Goal: Transaction & Acquisition: Purchase product/service

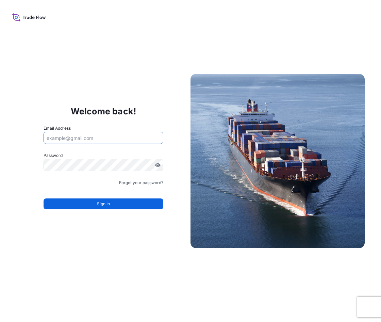
click at [81, 141] on input "Email Address" at bounding box center [104, 138] width 120 height 12
type input "[PERSON_NAME][DOMAIN_NAME][EMAIL_ADDRESS][DOMAIN_NAME]"
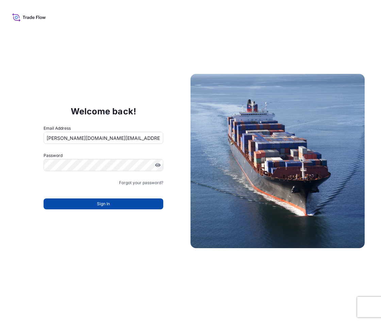
click at [91, 204] on button "Sign In" at bounding box center [104, 203] width 120 height 11
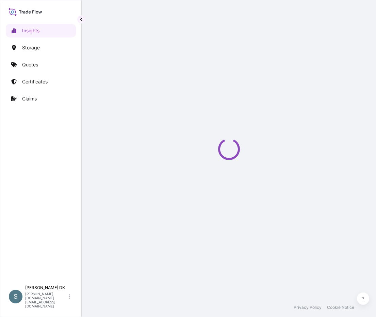
select select "2025"
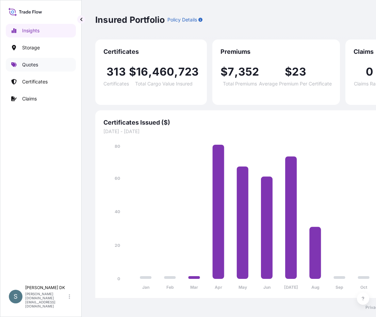
click at [26, 65] on p "Quotes" at bounding box center [30, 64] width 16 height 7
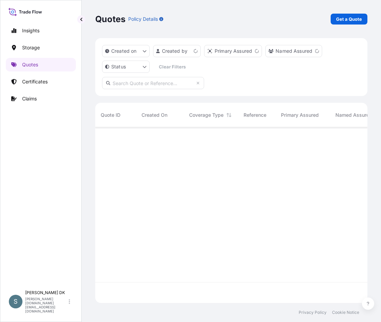
scroll to position [174, 267]
click at [345, 20] on p "Get a Quote" at bounding box center [349, 19] width 26 height 7
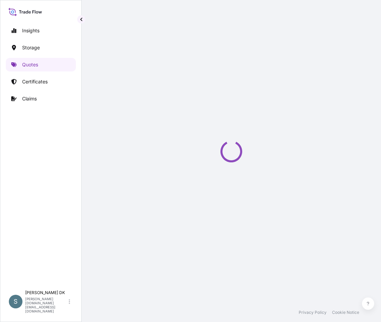
select select "Water"
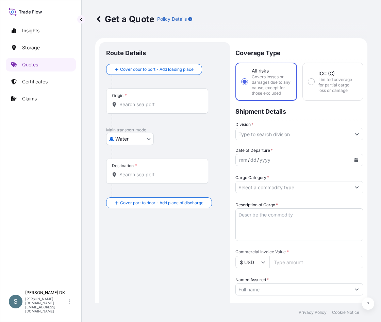
scroll to position [11, 0]
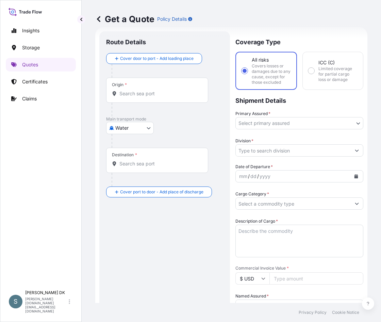
click at [144, 131] on body "Insights Storage Quotes Certificates Claims S Salins DK salins.dk@bdpint.com Ge…" at bounding box center [190, 161] width 381 height 322
click at [139, 95] on input "Origin *" at bounding box center [159, 93] width 80 height 7
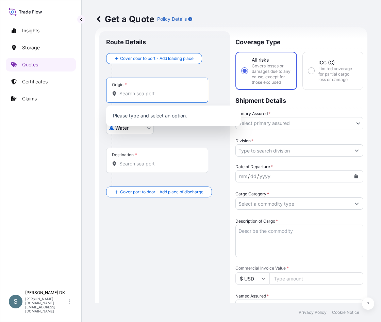
paste input "DKAAR"
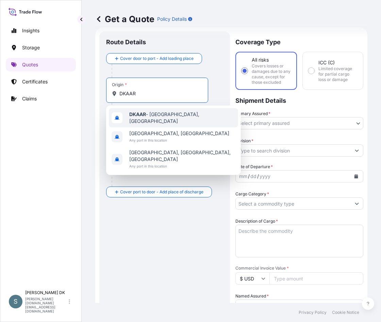
click at [164, 120] on div "DKAAR - Aarhus, Denmark" at bounding box center [173, 117] width 129 height 19
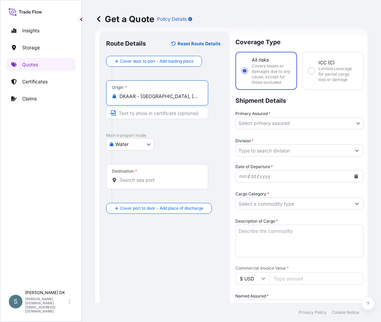
type input "DKAAR - Aarhus, Denmark"
click at [147, 173] on div "Destination *" at bounding box center [157, 176] width 102 height 25
click at [147, 177] on input "Destination *" at bounding box center [159, 180] width 80 height 7
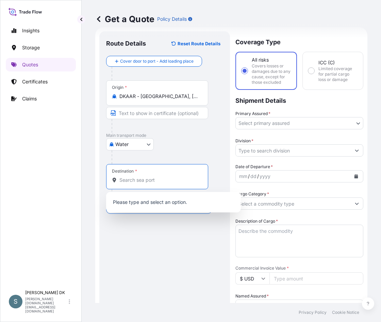
paste input "KAOHSIUNG, TAIWAN"
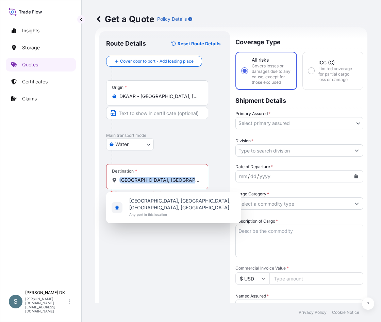
click at [160, 185] on div "Destination * KAOHSIUNG, TAIWAN" at bounding box center [157, 176] width 102 height 25
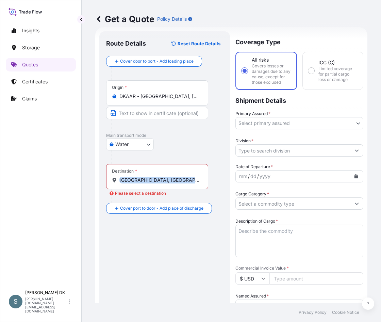
click at [160, 184] on div "Destination * KAOHSIUNG, TAIWAN" at bounding box center [157, 176] width 102 height 25
click at [160, 183] on input "KAOHSIUNG, TAIWAN" at bounding box center [159, 180] width 80 height 7
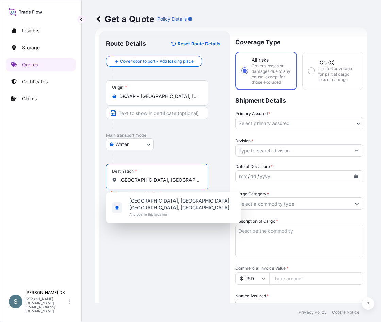
click at [160, 182] on input "KAOHSIUNG, TAIWAN" at bounding box center [159, 180] width 80 height 7
paste input "WKHH"
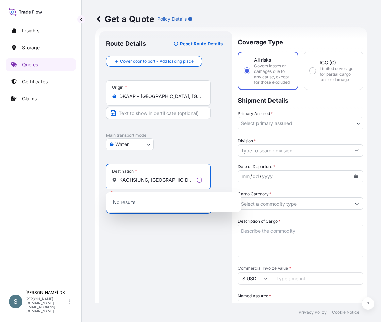
click at [165, 177] on input "KAOHSIUNG, TWKHH" at bounding box center [156, 180] width 74 height 7
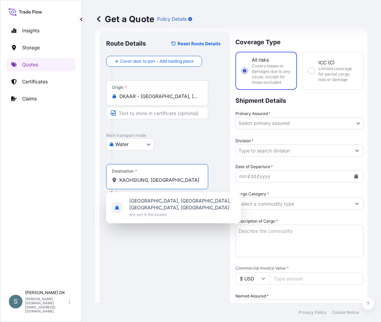
drag, startPoint x: 172, startPoint y: 180, endPoint x: 102, endPoint y: 173, distance: 70.8
click at [102, 173] on div "Route Details Reset Route Details Cover door to port - Add loading place Place …" at bounding box center [164, 282] width 131 height 502
paste input "Destination"
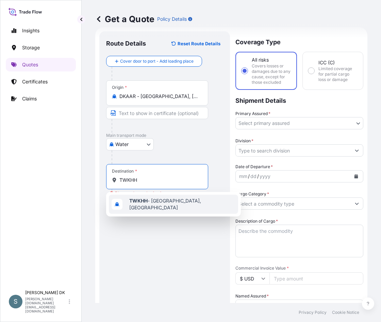
click at [177, 205] on span "TWKHH - Kaohsiung, Taiwan" at bounding box center [182, 204] width 106 height 14
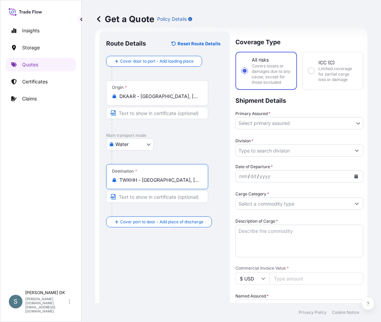
type input "TWKHH - Kaohsiung, Taiwan"
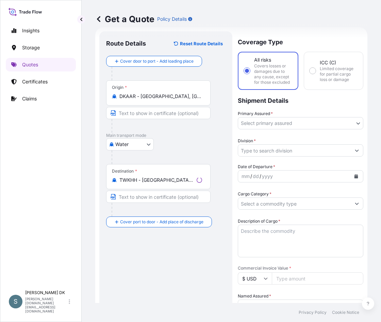
click at [141, 248] on div "Route Details Reset Route Details Cover door to port - Add loading place Place …" at bounding box center [165, 282] width 119 height 489
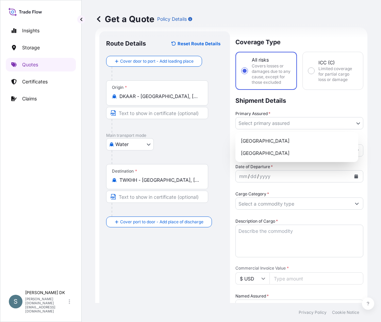
click at [284, 121] on body "Insights Storage Quotes Certificates Claims S Salins DK salins.dk@bdpint.com Ge…" at bounding box center [190, 161] width 381 height 322
click at [279, 139] on div "Denmark" at bounding box center [296, 141] width 117 height 12
select select "31589"
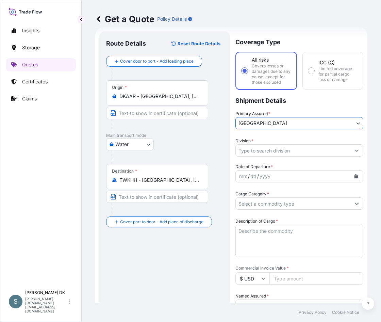
click at [287, 141] on div "Division *" at bounding box center [299, 146] width 128 height 19
click at [295, 150] on input "Division *" at bounding box center [293, 150] width 115 height 12
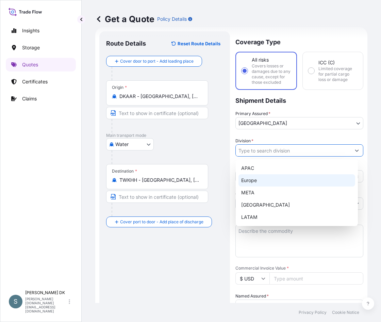
click at [266, 181] on div "Europe" at bounding box center [296, 180] width 117 height 12
type input "Europe"
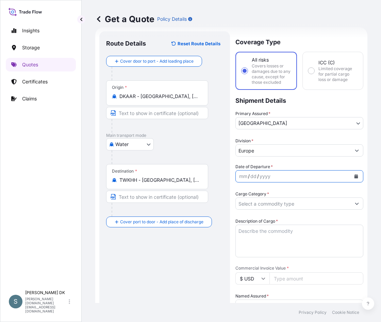
click at [354, 174] on icon "Calendar" at bounding box center [356, 176] width 4 height 4
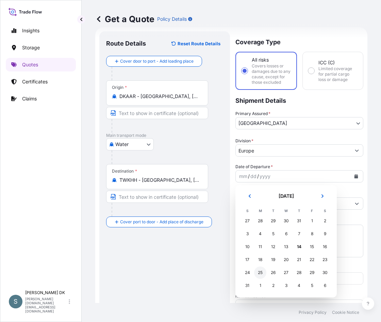
click at [260, 270] on div "25" at bounding box center [260, 272] width 12 height 12
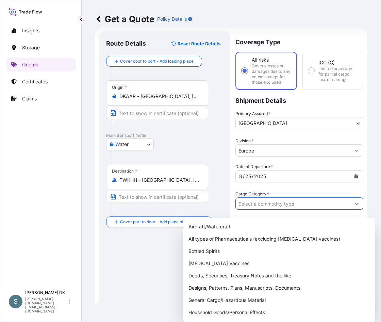
click at [341, 208] on div at bounding box center [299, 203] width 128 height 12
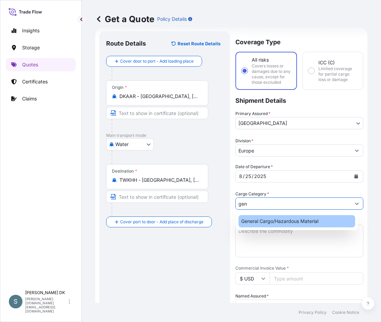
click at [312, 223] on div "General Cargo/Hazardous Material" at bounding box center [296, 221] width 117 height 12
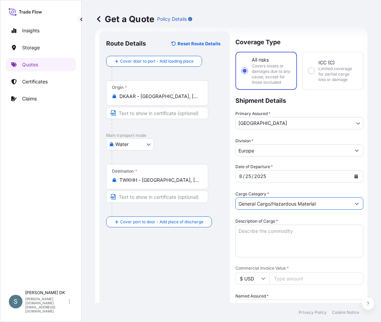
type input "General Cargo/Hazardous Material"
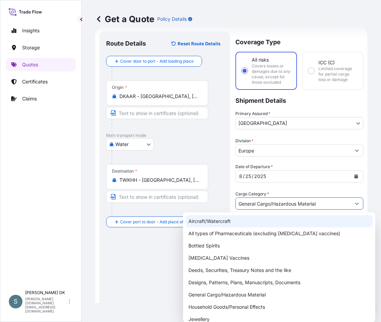
drag, startPoint x: 223, startPoint y: 186, endPoint x: 218, endPoint y: 181, distance: 7.2
click at [223, 186] on div "Destination * TWKHH - Kaohsiung, Taiwan" at bounding box center [164, 190] width 117 height 52
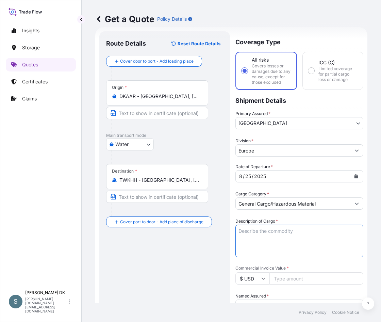
click at [245, 233] on textarea "Description of Cargo *" at bounding box center [299, 240] width 128 height 33
paste textarea "Sanal P®, Sodium Chloride, pharmaceutical quality"
click at [238, 239] on textarea "Sanal P®, Sodium Chloride, pharmaceutical quality" at bounding box center [299, 240] width 128 height 33
click at [238, 231] on textarea "Sanal P®, Sodium Chloride, pharmaceutical quality" at bounding box center [299, 240] width 128 height 33
click at [239, 232] on textarea "Sanal P®, Sodium Chloride, pharmaceutical quality" at bounding box center [299, 240] width 128 height 33
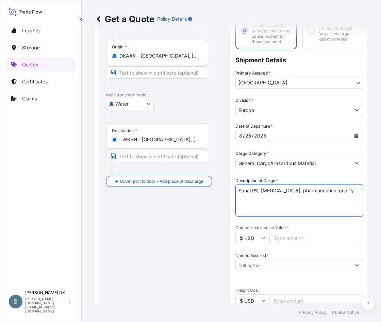
scroll to position [113, 0]
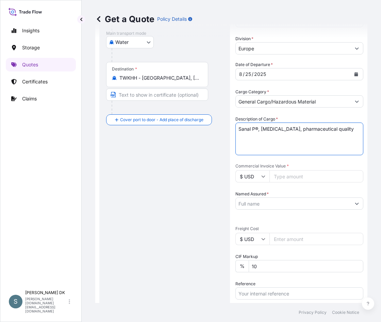
type textarea "Sanal P®, Sodium Chloride, pharmaceutical quality"
click at [251, 175] on input "$ USD" at bounding box center [252, 176] width 34 height 12
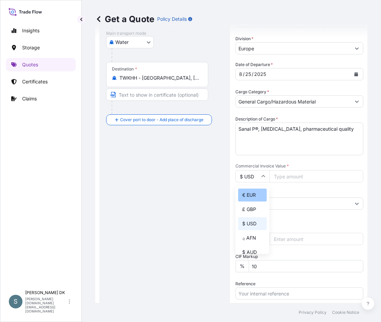
click at [251, 196] on div "€ EUR" at bounding box center [252, 194] width 29 height 13
type input "€ EUR"
click at [249, 242] on input "$ USD" at bounding box center [252, 239] width 34 height 12
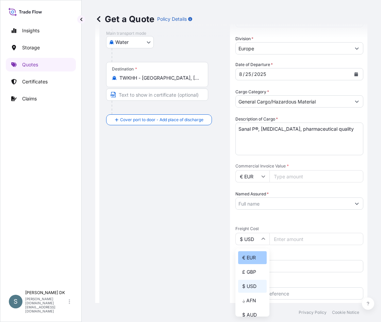
click at [255, 254] on div "€ EUR" at bounding box center [252, 257] width 29 height 13
type input "€ EUR"
click at [194, 196] on div "Route Details Reset Route Details Cover door to port - Add loading place Place …" at bounding box center [164, 180] width 117 height 489
click at [293, 180] on input "Commercial Invoice Value *" at bounding box center [316, 176] width 94 height 12
type input "5539.45"
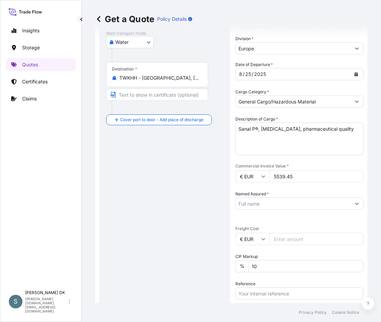
click at [279, 205] on input "Named Assured *" at bounding box center [293, 203] width 115 height 12
type input "mariage"
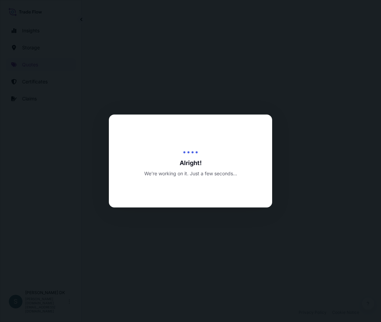
select select "Water"
select select "31589"
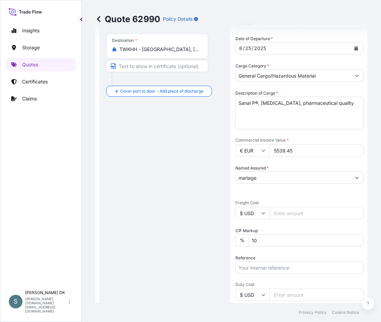
scroll to position [170, 0]
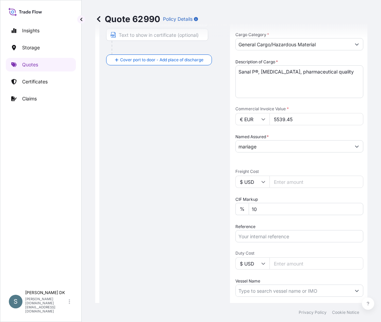
click at [266, 147] on input "mariage" at bounding box center [293, 146] width 115 height 12
type input "MARIAGER SALT SPEACIALTIES A/S"
click at [284, 174] on span "Freight Cost" at bounding box center [299, 171] width 128 height 5
click at [284, 176] on input "Freight Cost" at bounding box center [316, 182] width 94 height 12
click at [304, 189] on div "Date of Departure * 8 / 25 / 2025 Cargo Category * General Cargo/Hazardous Mate…" at bounding box center [299, 164] width 128 height 320
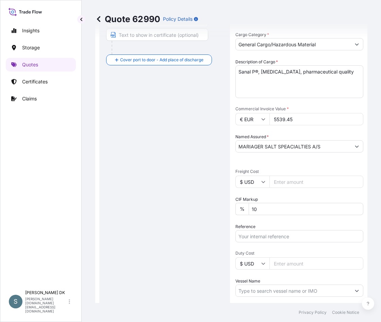
click at [254, 181] on input "$ USD" at bounding box center [252, 182] width 34 height 12
click at [254, 201] on div "€ EUR" at bounding box center [252, 200] width 29 height 13
type input "€ EUR"
click at [282, 177] on input "Freight Cost" at bounding box center [316, 182] width 94 height 12
paste input "1653.52"
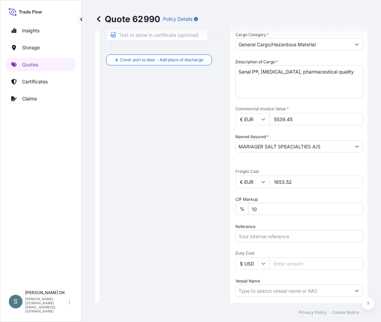
type input "1653.52"
click at [267, 244] on div "Date of Departure * 8 / 25 / 2025 Cargo Category * General Cargo/Hazardous Mate…" at bounding box center [299, 164] width 128 height 320
click at [267, 239] on input "Reference" at bounding box center [299, 236] width 128 height 12
paste input "DK1001019149 2581928"
click at [274, 235] on input "DK1001019149 2581928" at bounding box center [299, 236] width 128 height 12
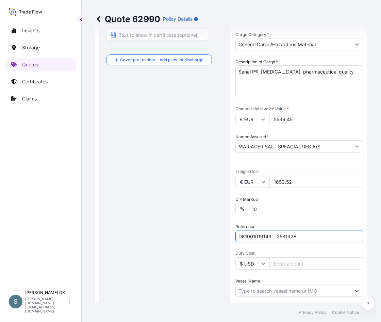
click at [277, 236] on input "DK1001019149 2581928" at bounding box center [299, 236] width 128 height 12
drag, startPoint x: 293, startPoint y: 236, endPoint x: 199, endPoint y: 227, distance: 94.7
click at [199, 227] on form "Route Details Cover door to port - Add loading place Place of loading Road / In…" at bounding box center [231, 123] width 272 height 511
paste input "9"
click at [275, 236] on input "DK1001019149 2581928" at bounding box center [299, 236] width 128 height 12
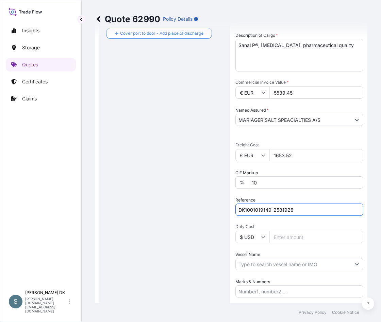
scroll to position [238, 0]
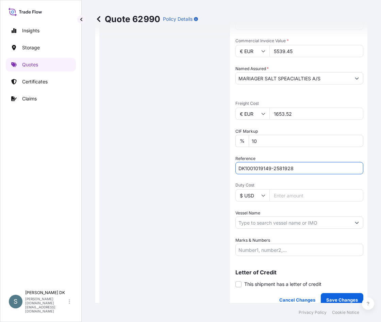
type input "DK1001019149-2581928"
click at [282, 220] on input "Vessel Name" at bounding box center [293, 222] width 115 height 12
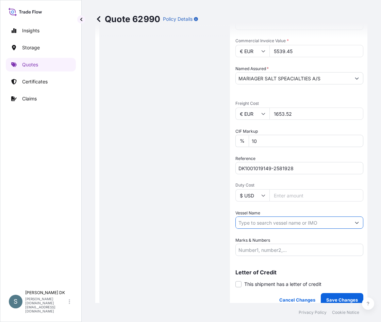
paste input "MADISON MAERSK"
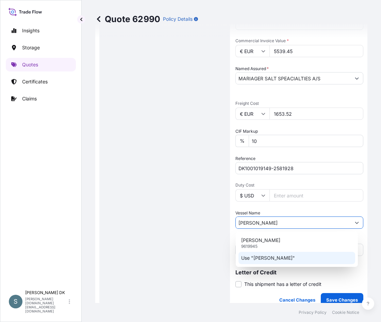
click at [247, 255] on p "Use "MADISON MAERSK"" at bounding box center [268, 257] width 54 height 7
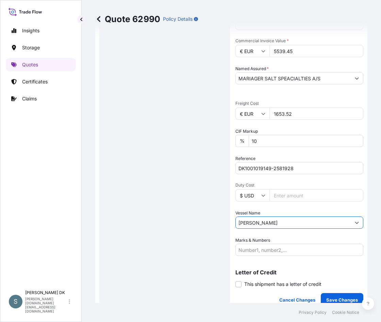
type input "MADISON MAERSK"
click at [147, 178] on div "Route Details Cover door to port - Add loading place Place of loading Road / In…" at bounding box center [164, 55] width 117 height 489
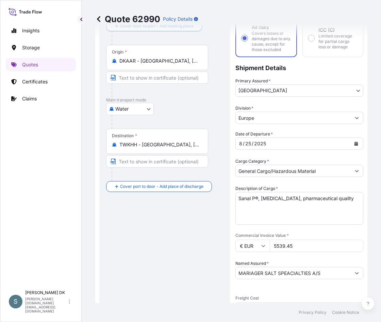
scroll to position [34, 0]
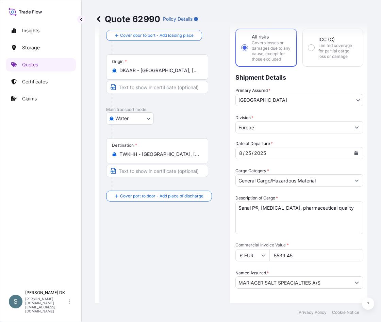
click at [180, 265] on div "Route Details Cover door to port - Add loading place Place of loading Road / In…" at bounding box center [164, 259] width 117 height 489
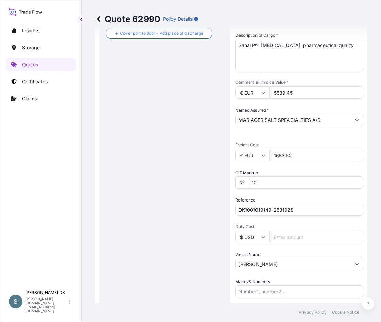
scroll to position [306, 0]
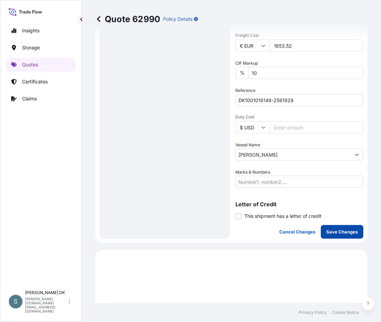
click at [330, 231] on p "Save Changes" at bounding box center [342, 231] width 32 height 7
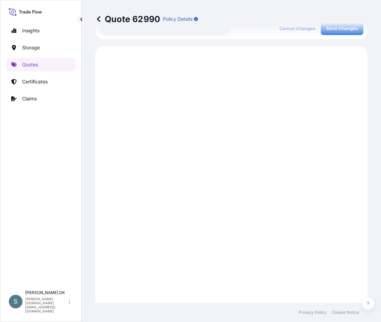
scroll to position [521, 0]
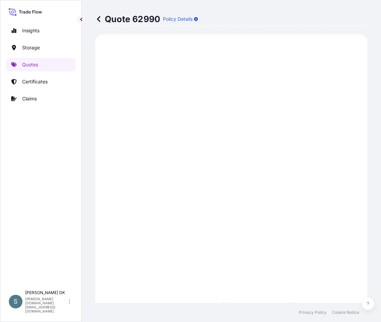
select select "Water"
select select "31589"
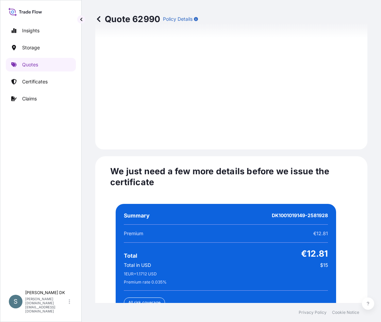
scroll to position [1619, 0]
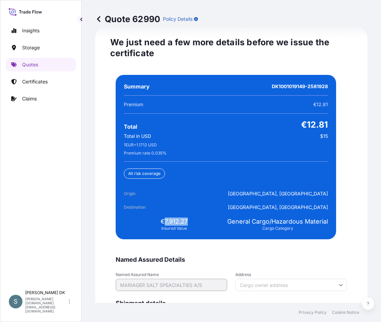
drag, startPoint x: 163, startPoint y: 222, endPoint x: 197, endPoint y: 224, distance: 34.8
click at [197, 224] on div "€7,912.27 Insured Value" at bounding box center [174, 224] width 101 height 14
copy span "7,912.27"
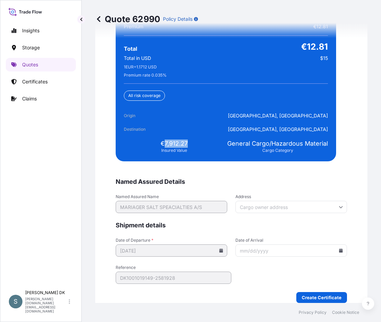
scroll to position [1706, 0]
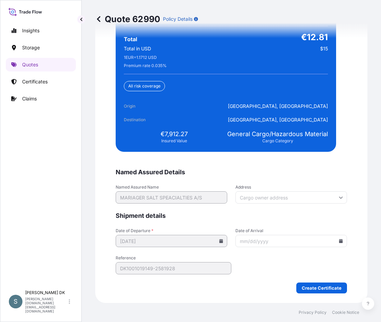
click at [339, 241] on icon at bounding box center [341, 241] width 4 height 4
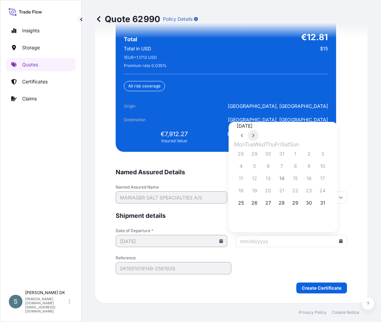
click at [254, 133] on icon at bounding box center [253, 135] width 3 height 4
click at [271, 179] on button "15" at bounding box center [268, 178] width 11 height 11
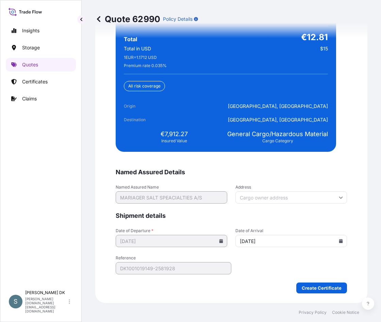
type input "10/15/2025"
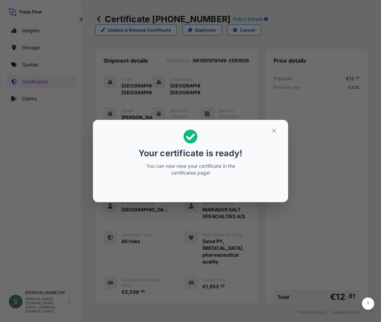
click at [80, 201] on div "Your certificate is ready! You can now view your certificate in the certificate…" at bounding box center [190, 161] width 381 height 322
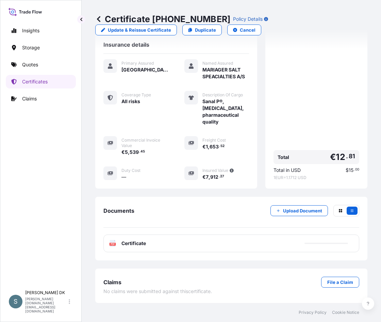
scroll to position [208, 0]
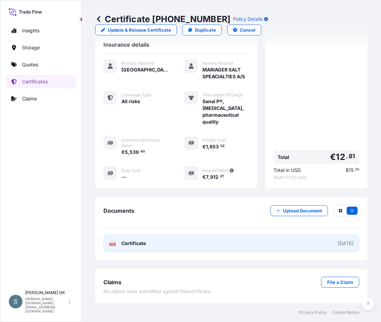
click at [165, 243] on link "PDF Certificate 2025-08-14" at bounding box center [231, 243] width 256 height 18
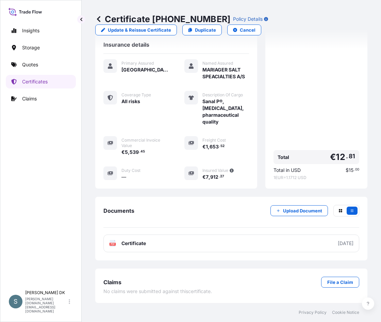
click at [206, 178] on span "7" at bounding box center [207, 176] width 3 height 5
drag, startPoint x: 124, startPoint y: 178, endPoint x: 179, endPoint y: 188, distance: 55.8
click at [179, 188] on div "Primary Assured Denmark Named Assured MARIAGER SALT SPEACIALTIES A/S Coverage T…" at bounding box center [176, 123] width 146 height 139
copy span "€ 7 , 912 . 27"
click at [210, 179] on span "912" at bounding box center [214, 176] width 8 height 5
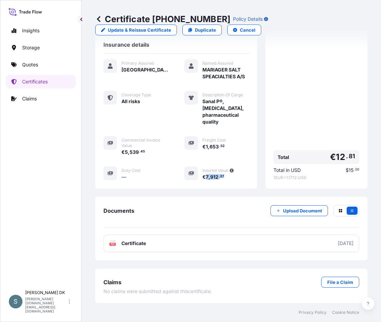
drag, startPoint x: 125, startPoint y: 177, endPoint x: 152, endPoint y: 183, distance: 27.9
click at [152, 183] on div "Primary Assured Denmark Named Assured MARIAGER SALT SPEACIALTIES A/S Coverage T…" at bounding box center [176, 123] width 146 height 139
copy span "7 , 912 . 27"
click at [23, 63] on p "Quotes" at bounding box center [30, 64] width 16 height 7
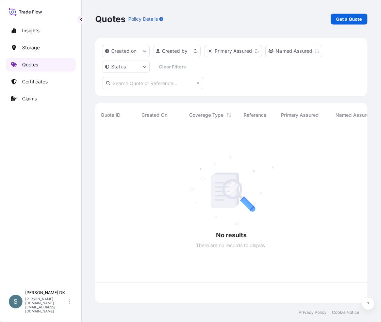
scroll to position [174, 267]
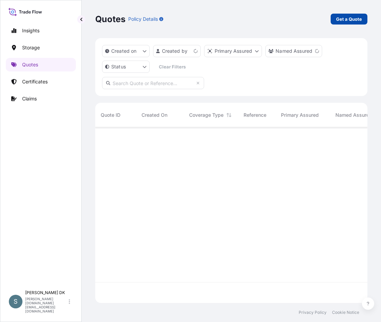
click at [352, 17] on p "Get a Quote" at bounding box center [349, 19] width 26 height 7
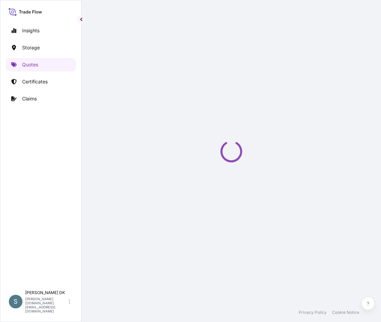
select select "Water"
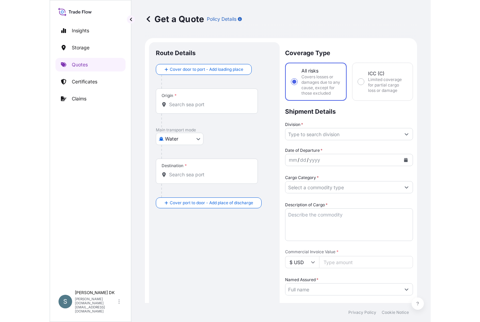
scroll to position [11, 0]
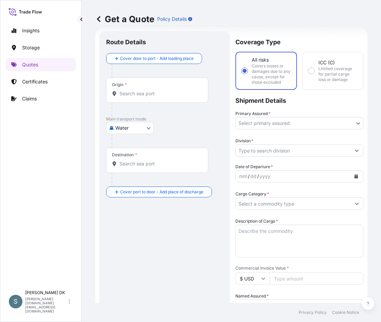
click at [152, 96] on input "Origin *" at bounding box center [159, 93] width 80 height 7
paste input "DKAAR"
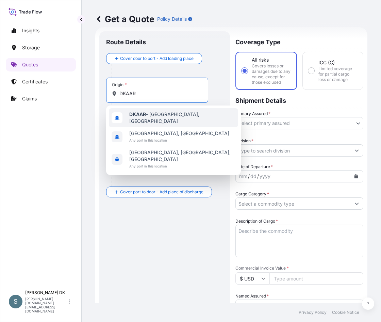
click at [159, 119] on span "DKAAR - Aarhus, Denmark" at bounding box center [182, 118] width 106 height 14
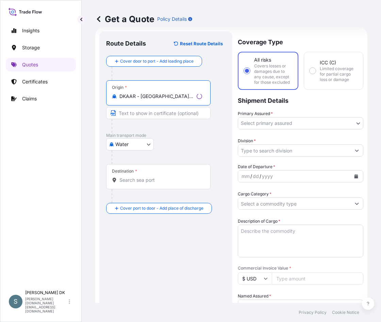
type input "DKAAR - Aarhus, Denmark"
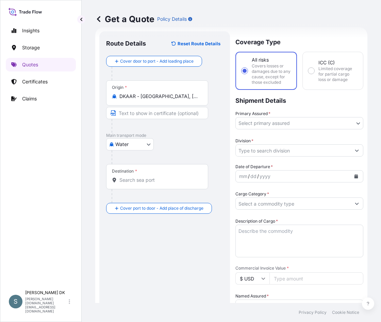
click at [159, 181] on input "Destination *" at bounding box center [159, 180] width 80 height 7
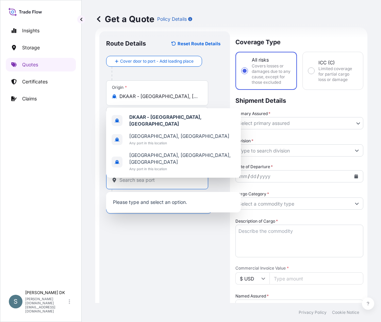
paste input "VNHPH"
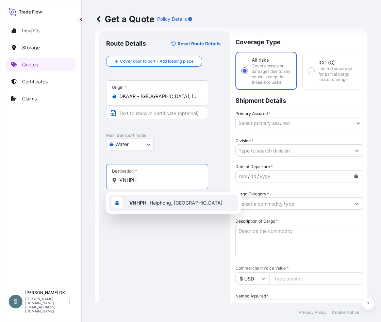
click at [153, 205] on span "VNHPH - Haiphong, Vietnam" at bounding box center [175, 202] width 93 height 7
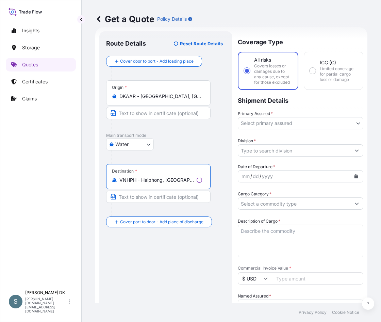
type input "VNHPH - Haiphong, Vietnam"
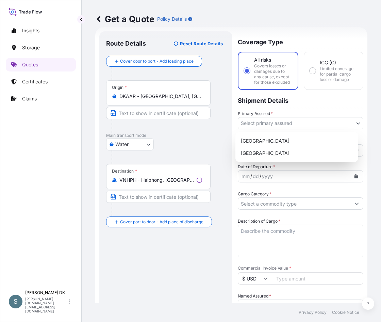
click at [332, 126] on body "3 options available. 0 options available. 1 option available. Insights Storage …" at bounding box center [190, 161] width 381 height 322
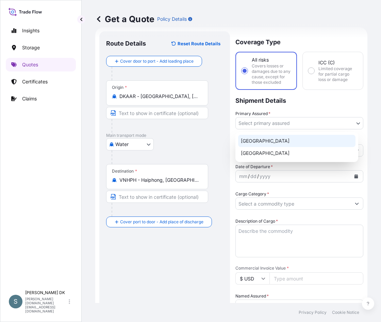
click at [287, 139] on div "Denmark" at bounding box center [296, 141] width 117 height 12
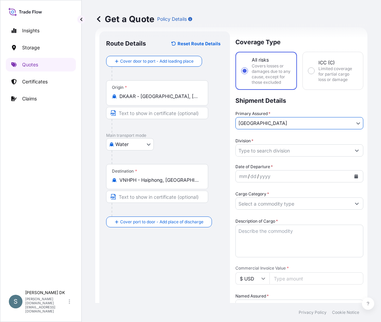
click at [288, 141] on div "Division *" at bounding box center [299, 146] width 128 height 19
click at [295, 150] on input "Division *" at bounding box center [293, 150] width 115 height 12
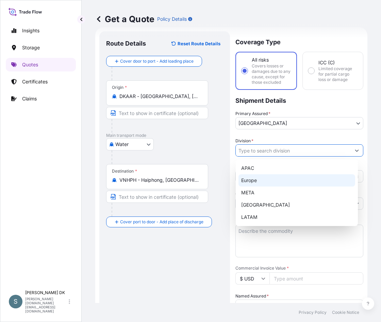
click at [266, 181] on div "Europe" at bounding box center [296, 180] width 117 height 12
type input "Europe"
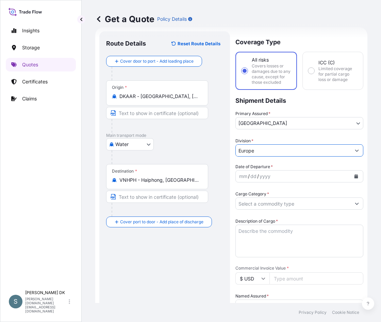
click at [354, 177] on button "Calendar" at bounding box center [356, 176] width 11 height 11
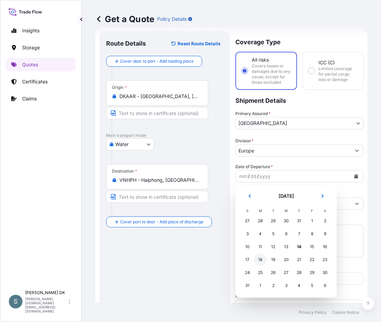
click at [261, 258] on div "18" at bounding box center [260, 259] width 12 height 12
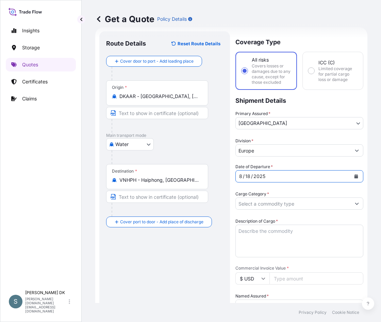
click at [315, 209] on input "Cargo Category *" at bounding box center [293, 203] width 115 height 12
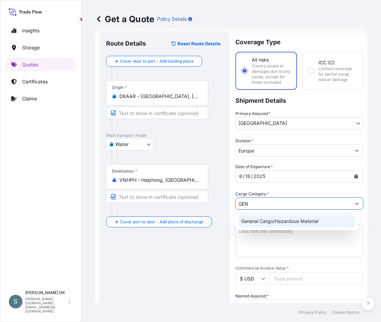
click at [308, 223] on div "General Cargo/Hazardous Material" at bounding box center [296, 221] width 117 height 12
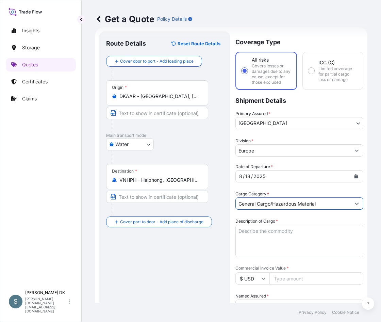
type input "General Cargo/Hazardous Material"
click at [293, 239] on textarea "Description of Cargo *" at bounding box center [299, 240] width 128 height 33
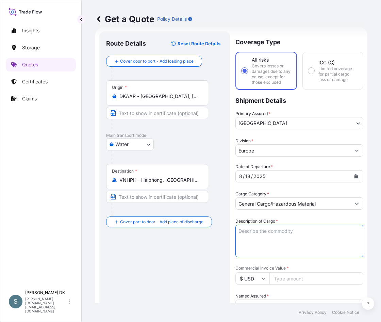
click at [246, 229] on textarea "Description of Cargo *" at bounding box center [299, 240] width 128 height 33
paste textarea "SANAL P®, SODIUM CHLORIDE, PHARMACEUTICAL QUALITY"
click at [238, 236] on textarea "SANAL P®, SODIUM CHLORIDE, PHARMACEUTICAL QUALITY" at bounding box center [299, 240] width 128 height 33
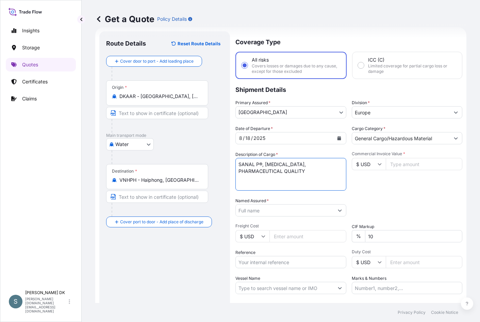
type textarea "SANAL P®, SODIUM CHLORIDE, PHARMACEUTICAL QUALITY"
click at [305, 209] on input "Named Assured *" at bounding box center [285, 210] width 98 height 12
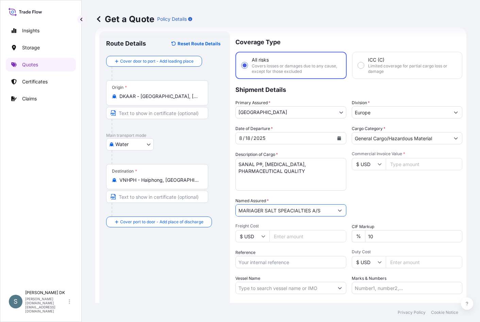
type input "MARIAGER SALT SPEACIALTIES A/S"
click at [378, 164] on icon at bounding box center [380, 164] width 4 height 4
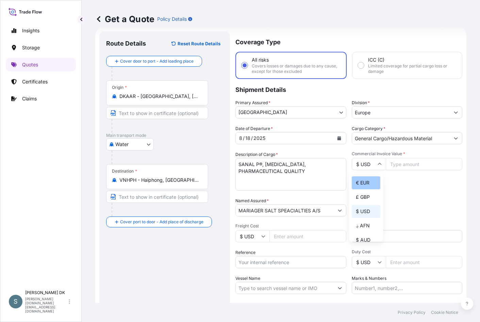
click at [362, 183] on div "€ EUR" at bounding box center [366, 182] width 29 height 13
type input "€ EUR"
click at [262, 238] on icon at bounding box center [263, 236] width 4 height 4
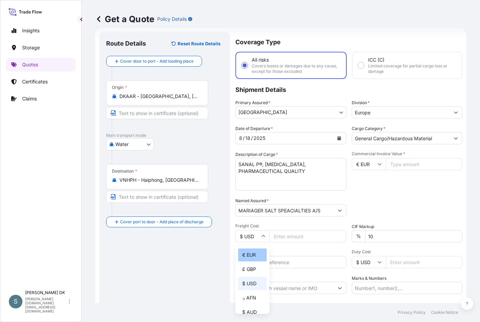
click at [257, 255] on div "€ EUR" at bounding box center [252, 254] width 29 height 13
type input "€ EUR"
click at [381, 161] on input "Commercial Invoice Value *" at bounding box center [424, 164] width 77 height 12
click at [381, 164] on input "Commercial Invoice Value *" at bounding box center [424, 164] width 77 height 12
type input "32585.00"
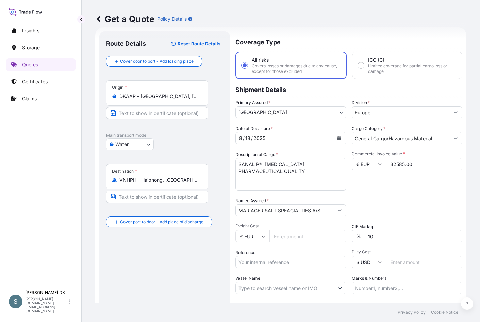
click at [177, 249] on div "Route Details Reset Route Details Cover door to port - Add loading place Place …" at bounding box center [164, 188] width 117 height 300
click at [284, 238] on input "Freight Cost" at bounding box center [307, 236] width 77 height 12
paste input "6425.82"
type input "6425.82"
click at [280, 261] on input "Reference" at bounding box center [290, 262] width 111 height 12
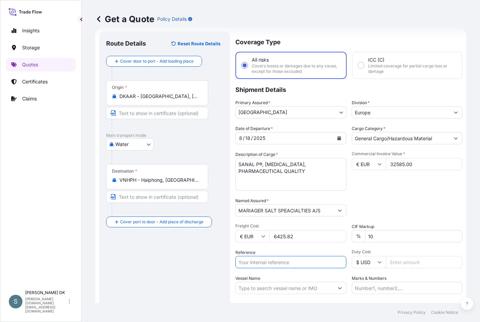
paste input "DK1001019911 2597591"
click at [270, 261] on input "DK1001019911 2597591" at bounding box center [290, 262] width 111 height 12
click at [276, 263] on input "DK1001019911- 2597591" at bounding box center [290, 262] width 111 height 12
type input "DK1001019911-2597591"
click at [284, 289] on input "Vessel Name" at bounding box center [285, 288] width 98 height 12
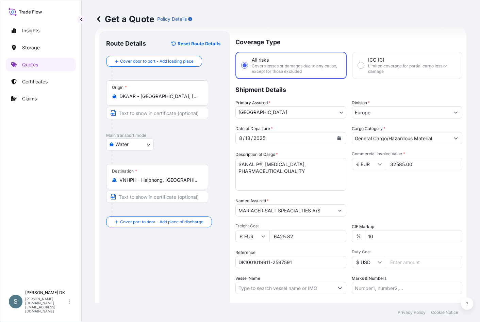
click at [243, 291] on input "Vessel Name" at bounding box center [285, 288] width 98 height 12
paste input "MARIBO MAERSK"
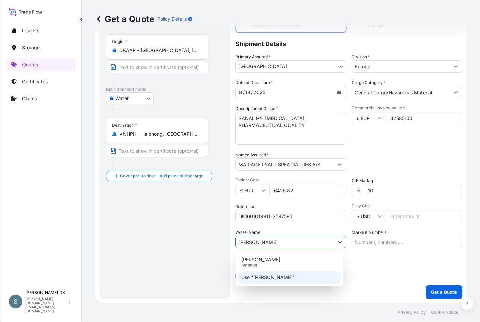
click at [281, 277] on p "Use "MARIBO MAERSK"" at bounding box center [268, 277] width 54 height 7
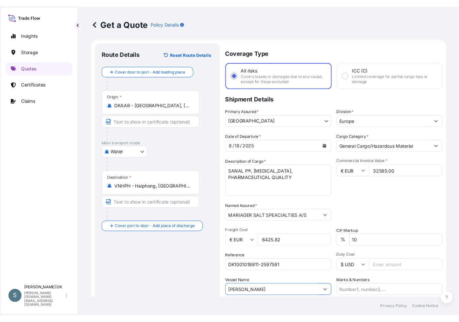
scroll to position [0, 0]
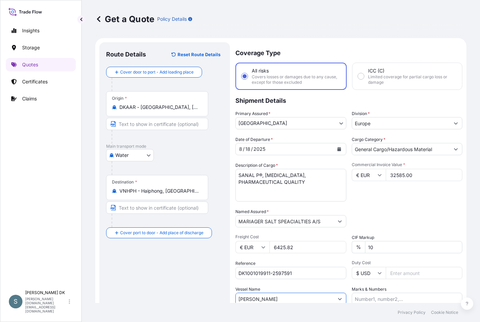
type input "MARIBO MAERSK"
click at [141, 158] on body "0 options available. 0 options available. 0 options available. 0 options availa…" at bounding box center [240, 161] width 480 height 322
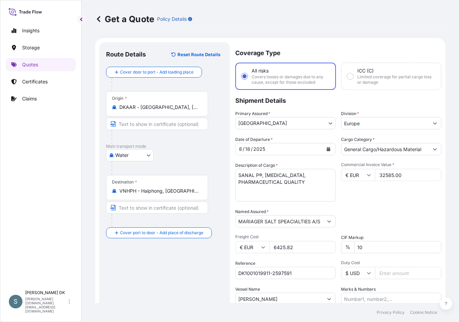
click at [321, 207] on div "Date of Departure * 8 / 18 / 2025 Cargo Category * General Cargo/Hazardous Mate…" at bounding box center [338, 220] width 206 height 169
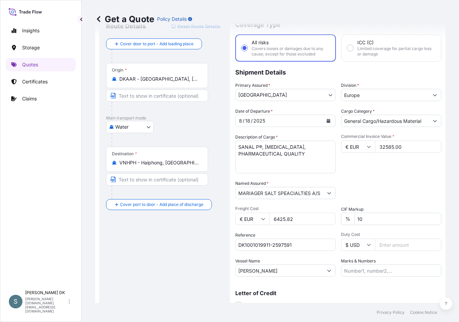
scroll to position [57, 0]
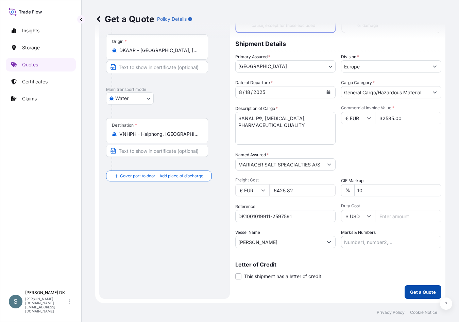
click at [381, 297] on button "Get a Quote" at bounding box center [423, 292] width 37 height 14
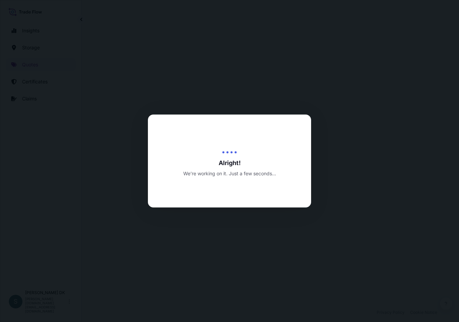
select select "Water"
select select "31589"
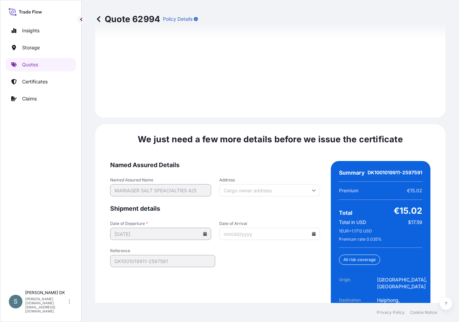
scroll to position [1023, 0]
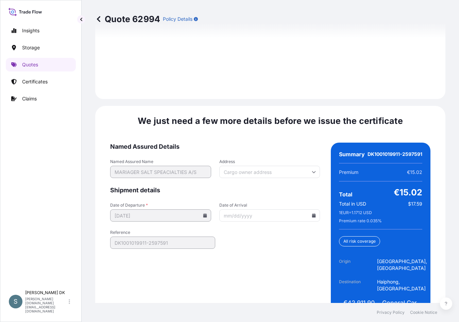
click at [312, 213] on icon at bounding box center [314, 215] width 4 height 4
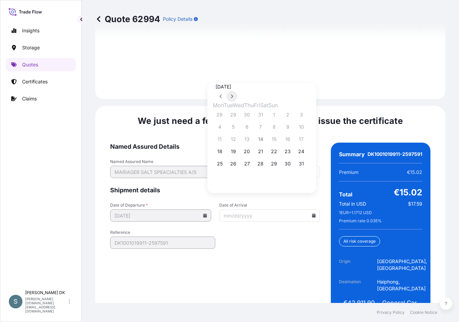
click at [237, 91] on button at bounding box center [232, 96] width 11 height 11
click at [236, 127] on button "7" at bounding box center [233, 126] width 11 height 11
type input "10/07/2025"
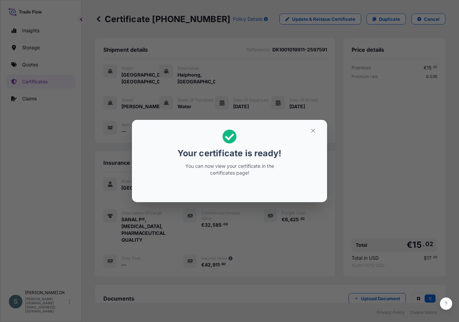
click at [50, 168] on div "Your certificate is ready! You can now view your certificate in the certificate…" at bounding box center [229, 161] width 459 height 322
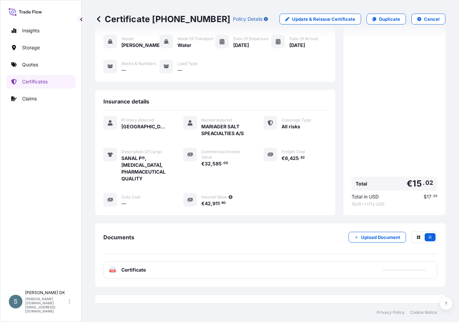
scroll to position [99, 0]
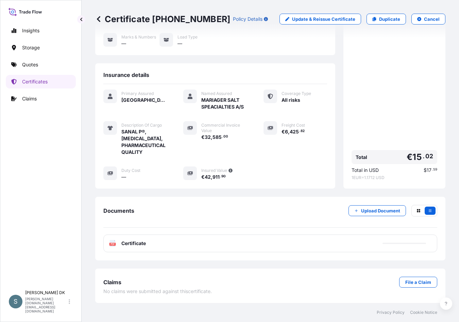
click at [211, 176] on span "42" at bounding box center [208, 176] width 6 height 5
drag, startPoint x: 243, startPoint y: 176, endPoint x: 249, endPoint y: 177, distance: 5.8
click at [226, 177] on span "€ 42 , 911 . 90" at bounding box center [213, 176] width 24 height 5
drag, startPoint x: 249, startPoint y: 177, endPoint x: 235, endPoint y: 182, distance: 15.4
click at [235, 182] on div "Primary Assured Denmark Named Assured MARIAGER SALT SPEACIALTIES A/S Coverage T…" at bounding box center [215, 138] width 224 height 109
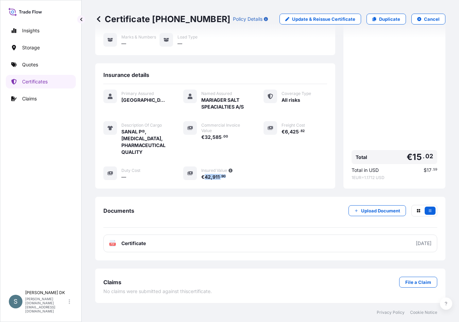
drag, startPoint x: 243, startPoint y: 177, endPoint x: 271, endPoint y: 182, distance: 28.0
click at [271, 182] on div "Primary Assured Denmark Named Assured MARIAGER SALT SPEACIALTIES A/S Coverage T…" at bounding box center [215, 138] width 224 height 109
copy span "42 , 911 . 90"
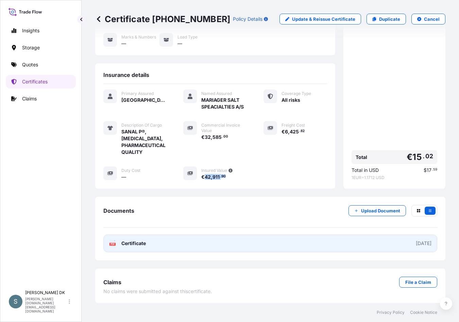
click at [210, 244] on link "PDF Certificate 2025-08-14" at bounding box center [270, 243] width 334 height 18
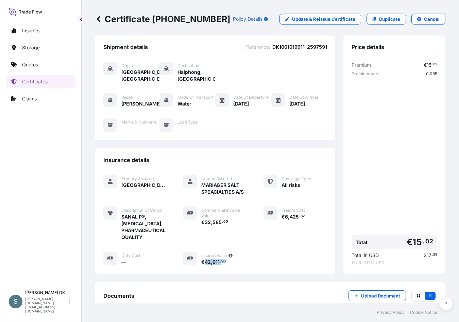
scroll to position [0, 0]
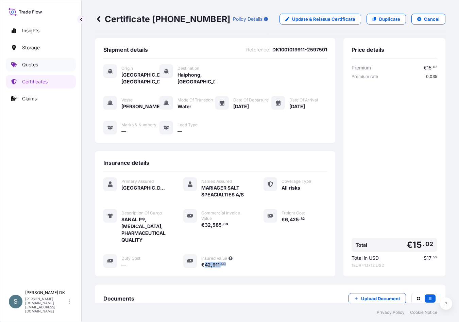
click at [37, 66] on p "Quotes" at bounding box center [30, 64] width 16 height 7
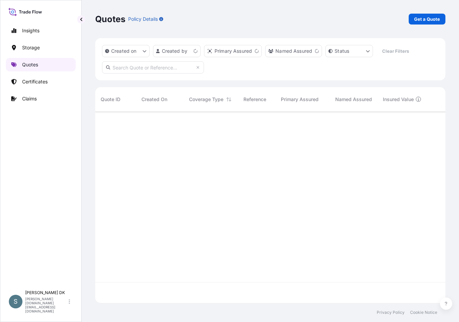
scroll to position [190, 345]
click at [381, 18] on p "Get a Quote" at bounding box center [427, 19] width 26 height 7
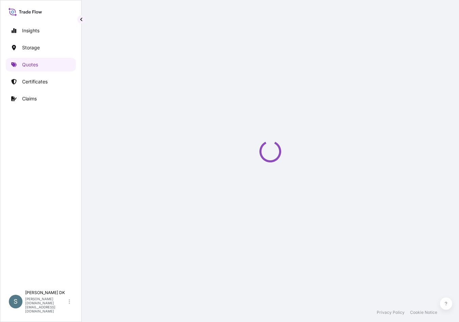
select select "Water"
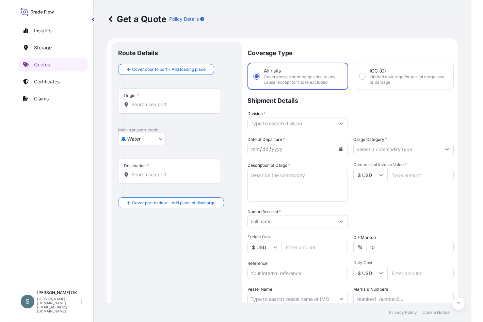
scroll to position [11, 0]
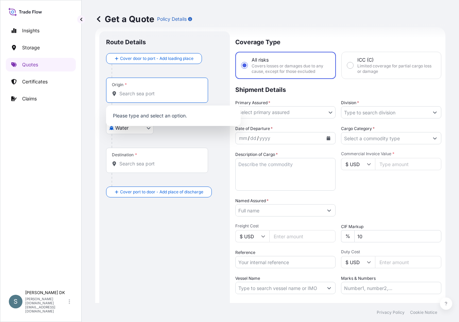
click at [138, 96] on input "Origin *" at bounding box center [159, 93] width 80 height 7
paste input "DKAAR"
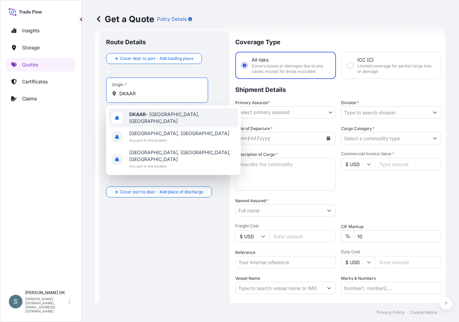
click at [156, 117] on span "DKAAR - Aarhus, Denmark" at bounding box center [182, 118] width 106 height 14
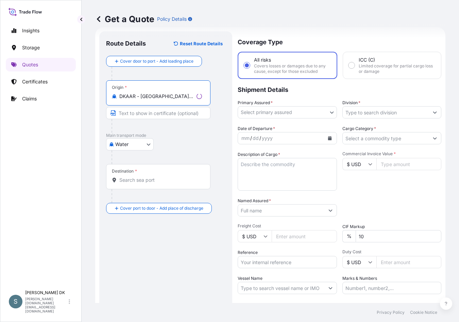
type input "DKAAR - Aarhus, Denmark"
click at [161, 173] on div "Destination *" at bounding box center [157, 176] width 102 height 25
click at [161, 177] on input "Destination *" at bounding box center [159, 180] width 80 height 7
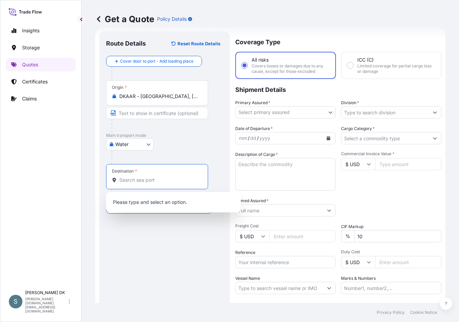
paste input "INCHEON, SOUTH KOREA"
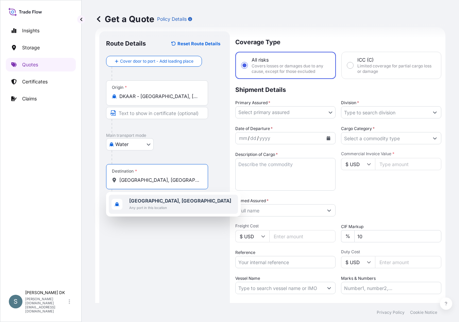
click at [163, 213] on div "Incheon, South Korea Any port in this location" at bounding box center [173, 204] width 129 height 19
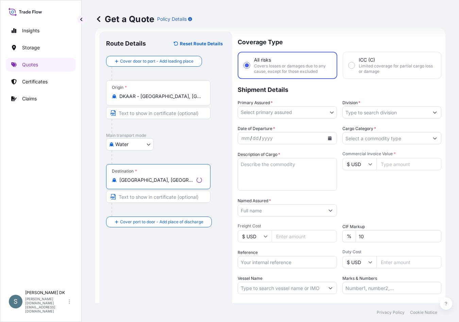
type input "Incheon, South Korea"
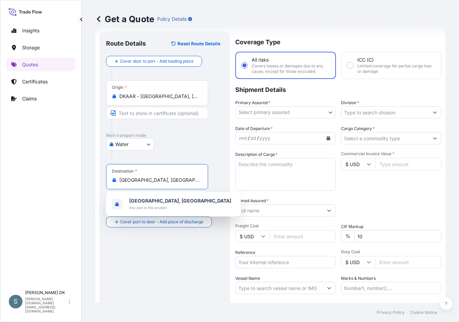
click at [318, 113] on body "1 option available. Insights Storage Quotes Certificates Claims S Salins DK sal…" at bounding box center [229, 161] width 459 height 322
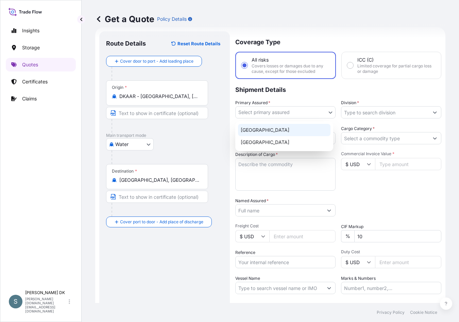
click at [261, 132] on div "Denmark" at bounding box center [284, 130] width 93 height 12
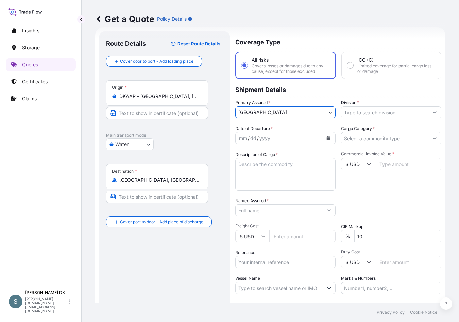
click at [381, 111] on input "Division *" at bounding box center [384, 112] width 87 height 12
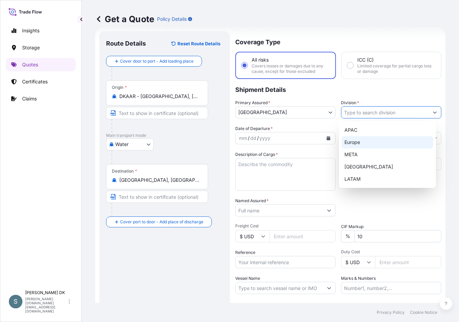
click at [356, 139] on div "Europe" at bounding box center [388, 142] width 92 height 12
type input "Europe"
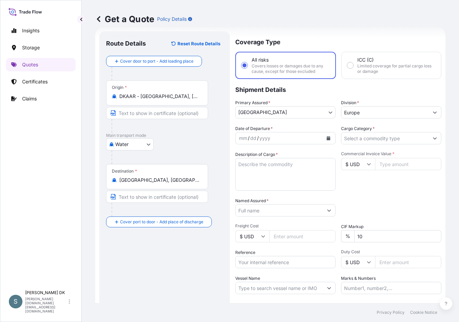
drag, startPoint x: 220, startPoint y: 144, endPoint x: 269, endPoint y: 143, distance: 49.0
click at [220, 144] on div "Water Air Water Inland" at bounding box center [164, 144] width 117 height 12
click at [329, 140] on button "Calendar" at bounding box center [328, 138] width 11 height 11
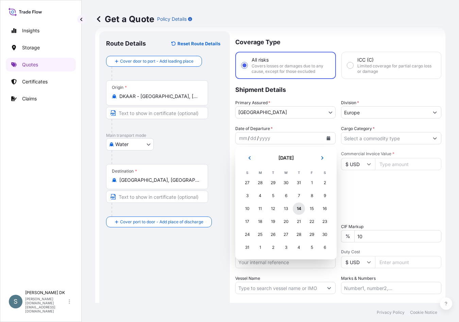
click at [298, 209] on div "14" at bounding box center [299, 208] width 12 height 12
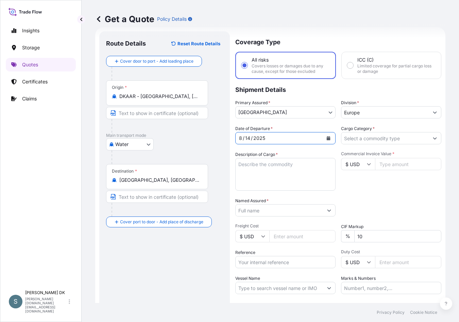
click at [372, 141] on input "Cargo Category *" at bounding box center [384, 138] width 87 height 12
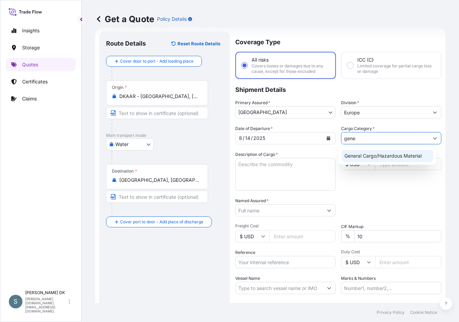
click at [373, 156] on div "General Cargo/Hazardous Material" at bounding box center [388, 156] width 92 height 12
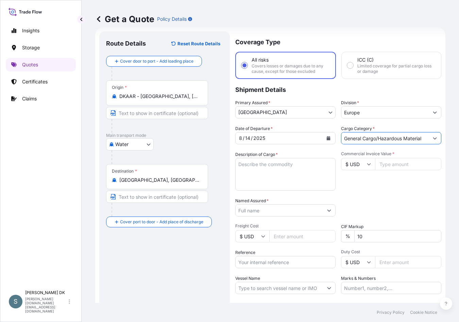
type input "General Cargo/Hazardous Material"
click at [215, 147] on div "Water Air Water Inland" at bounding box center [164, 144] width 117 height 12
click at [259, 163] on textarea "Description of Cargo *" at bounding box center [285, 174] width 100 height 33
paste textarea "SANAL SQ, SODIUM CHLORIDE (NaCl) CHEMICAL PURE QUALITY"
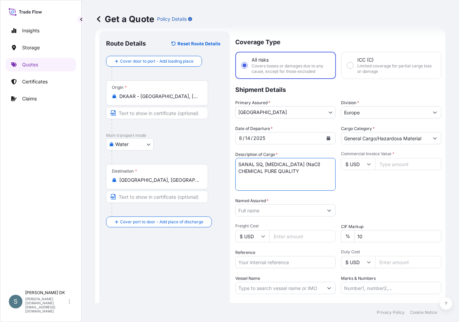
click at [239, 170] on textarea "SANAL SQ, SODIUM CHLORIDE (NaCl) CHEMICAL PURE QUALITY" at bounding box center [285, 174] width 100 height 33
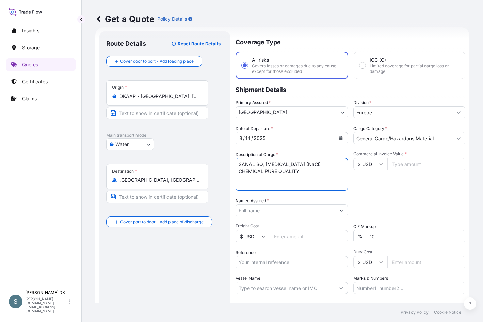
type textarea "SANAL SQ, SODIUM CHLORIDE (NaCl) CHEMICAL PURE QUALITY"
click at [381, 162] on input "Commercial Invoice Value *" at bounding box center [426, 164] width 78 height 12
click at [362, 153] on span "Commercial Invoice Value *" at bounding box center [409, 153] width 112 height 5
click at [381, 158] on input "Commercial Invoice Value *" at bounding box center [426, 164] width 78 height 12
click at [362, 161] on input "$ USD" at bounding box center [370, 164] width 34 height 12
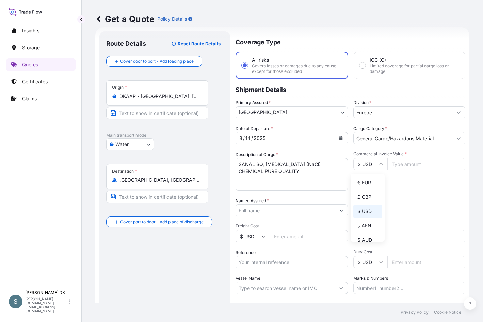
drag, startPoint x: 363, startPoint y: 180, endPoint x: 339, endPoint y: 210, distance: 38.4
click at [363, 180] on div "€ EUR" at bounding box center [367, 182] width 29 height 13
type input "€ EUR"
click at [262, 237] on icon at bounding box center [263, 236] width 4 height 4
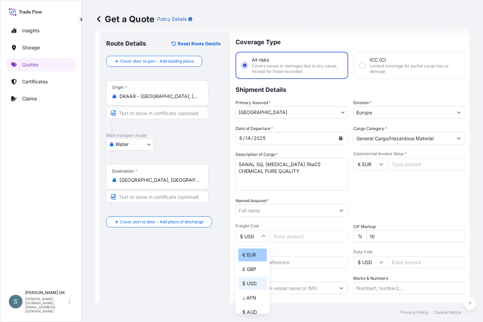
click at [250, 256] on div "€ EUR" at bounding box center [252, 254] width 29 height 13
type input "€ EUR"
click at [381, 165] on input "Commercial Invoice Value *" at bounding box center [426, 164] width 78 height 12
type input "12650.00"
click at [285, 210] on input "Named Assured *" at bounding box center [285, 210] width 99 height 12
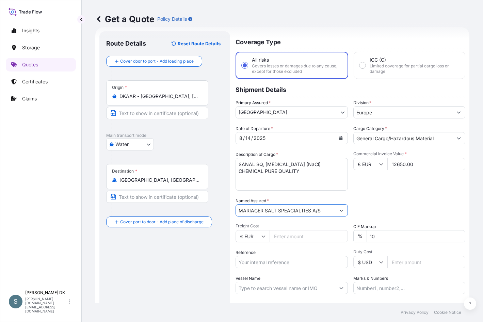
type input "MARIAGER SALT SPEACIALTIES A/S"
click at [277, 261] on input "Reference" at bounding box center [291, 262] width 112 height 12
click at [221, 239] on div "Route Details Reset Route Details Cover door to port - Add loading place Place …" at bounding box center [164, 188] width 117 height 300
click at [281, 237] on input "Freight Cost" at bounding box center [308, 236] width 78 height 12
paste input "1194.87"
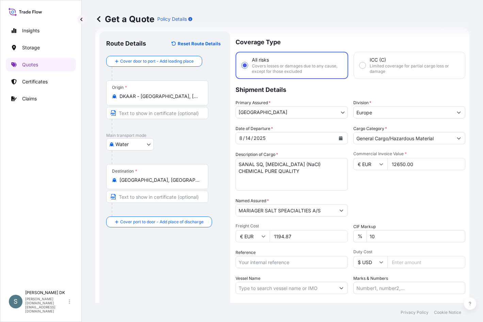
type input "1194.87"
drag, startPoint x: 259, startPoint y: 262, endPoint x: 261, endPoint y: 259, distance: 3.7
click at [259, 262] on input "Reference" at bounding box center [291, 262] width 112 height 12
click at [268, 262] on input "Reference" at bounding box center [291, 262] width 112 height 12
paste input "DK1001020195 2601953"
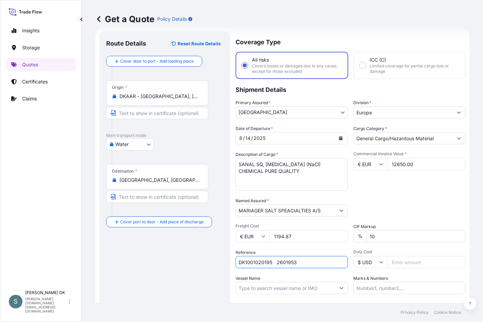
click at [277, 264] on input "DK1001020195 2601953" at bounding box center [291, 262] width 112 height 12
type input "DK1001020195-2601953"
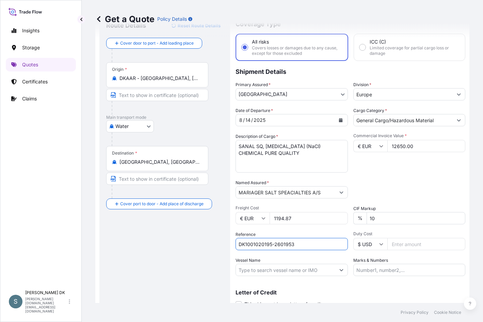
scroll to position [57, 0]
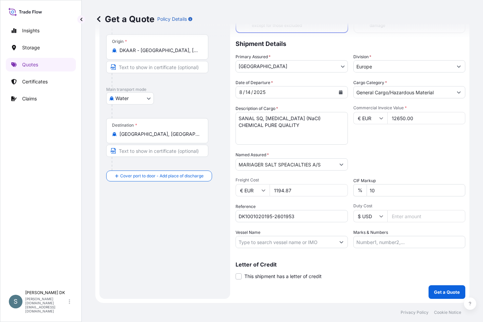
click at [188, 219] on div "Route Details Reset Route Details Cover door to port - Add loading place Place …" at bounding box center [164, 142] width 117 height 300
click at [284, 240] on input "Vessel Name" at bounding box center [285, 242] width 99 height 12
paste input "MSC FATMA"
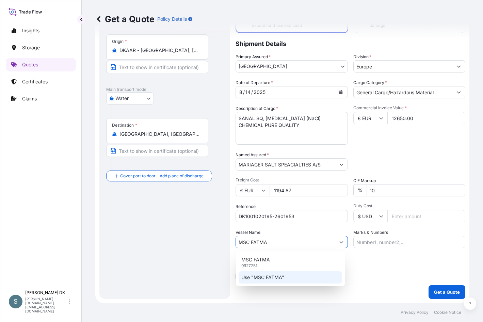
click at [262, 275] on p "Use "MSC FATMA"" at bounding box center [262, 277] width 43 height 7
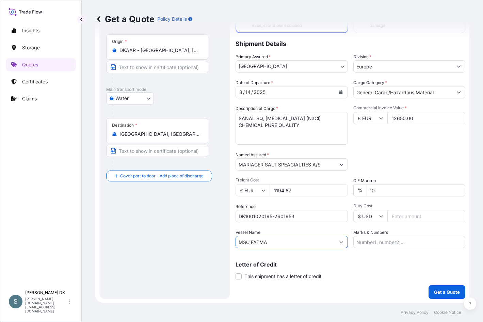
type input "MSC FATMA"
click at [381, 146] on div "Date of Departure * 8 / 14 / 2025 Cargo Category * General Cargo/Hazardous Mate…" at bounding box center [350, 163] width 230 height 169
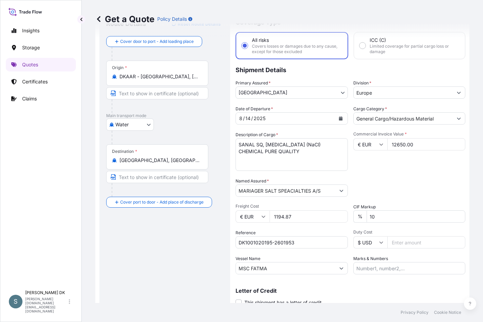
scroll to position [0, 0]
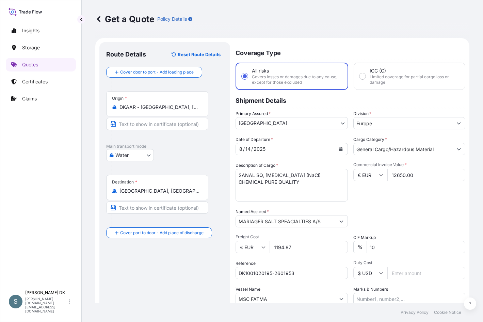
click at [204, 160] on div "Water Air Water Inland" at bounding box center [164, 155] width 117 height 12
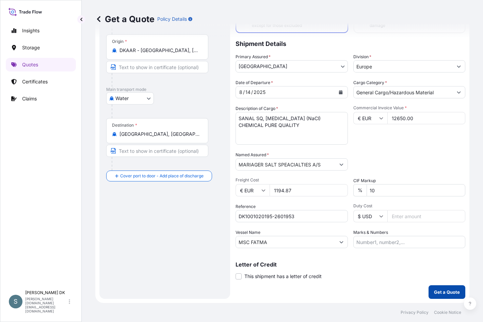
click at [381, 295] on p "Get a Quote" at bounding box center [447, 291] width 26 height 7
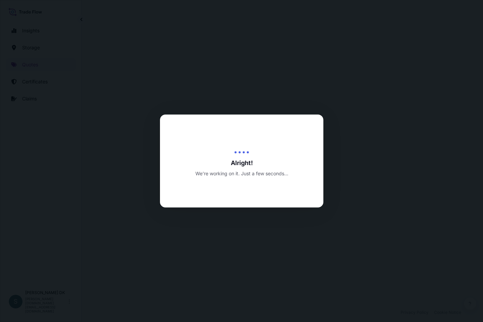
select select "Water"
select select "31589"
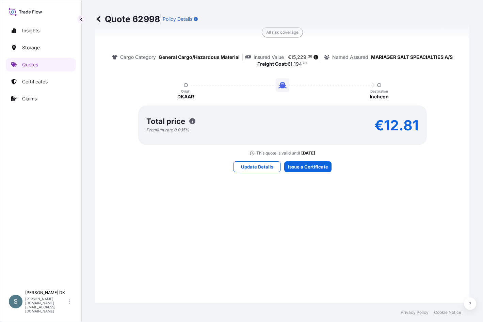
scroll to position [579, 0]
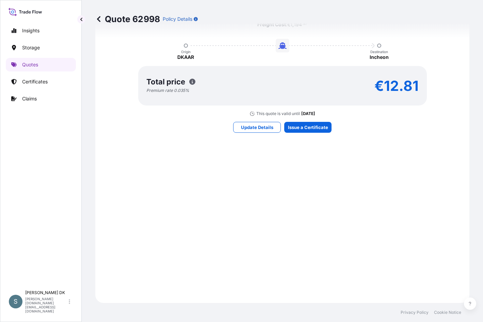
click at [301, 133] on div "Here's your insurance offer Primary Assured Denmark All risk coverage Cargo Cat…" at bounding box center [282, 45] width 355 height 496
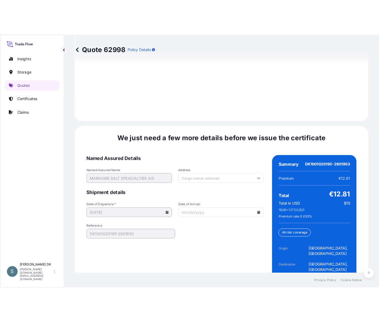
scroll to position [1014, 0]
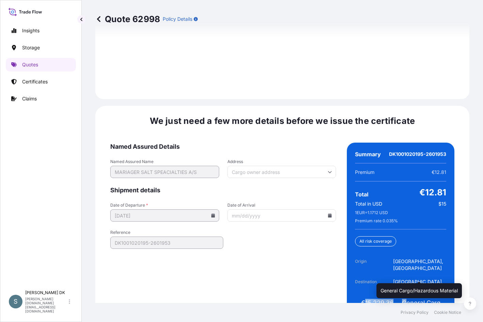
drag, startPoint x: 362, startPoint y: 274, endPoint x: 400, endPoint y: 273, distance: 38.1
click at [381, 299] on div "€15,229.36 Insured Value General Cargo/Hazardous Material Cargo Category" at bounding box center [400, 306] width 91 height 14
copy div "15,229.36 Insured Value"
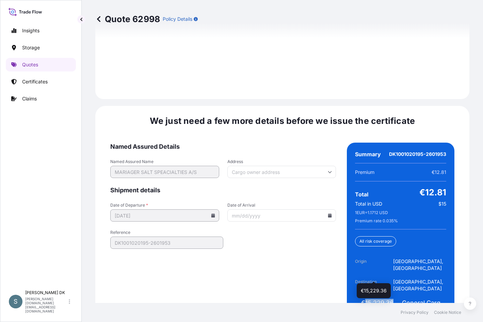
click at [373, 299] on span "€15,229.36" at bounding box center [377, 303] width 32 height 8
click at [362, 299] on span "€15,229.36" at bounding box center [377, 303] width 32 height 8
click at [364, 299] on span "€15,229.36" at bounding box center [377, 303] width 32 height 8
click at [377, 299] on span "€15,229.36" at bounding box center [377, 303] width 32 height 8
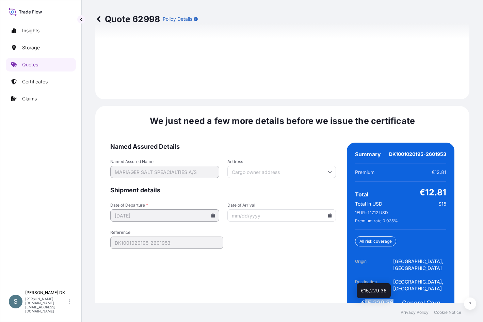
drag, startPoint x: 362, startPoint y: 275, endPoint x: 389, endPoint y: 275, distance: 26.9
click at [381, 299] on span "€15,229.36" at bounding box center [377, 303] width 32 height 8
copy span "15,229.36"
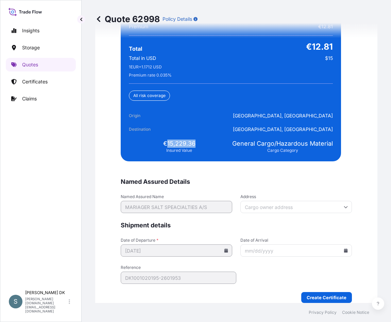
scroll to position [1706, 0]
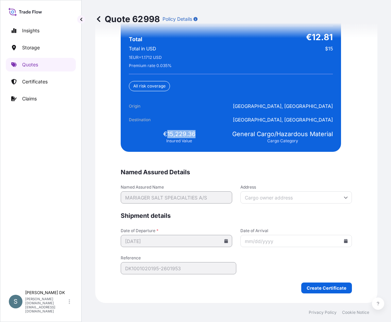
click at [229, 296] on div "We just need a few more details before we issue the certificate Named Assured D…" at bounding box center [236, 121] width 282 height 363
click at [342, 243] on input "Date of Arrival" at bounding box center [296, 241] width 112 height 12
click at [344, 241] on icon at bounding box center [346, 241] width 4 height 4
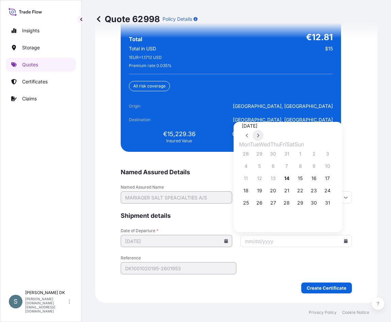
click at [260, 133] on icon at bounding box center [258, 135] width 3 height 4
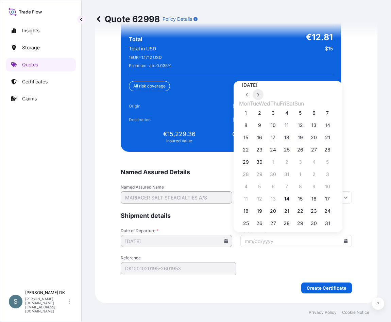
click at [260, 97] on icon at bounding box center [258, 95] width 3 height 4
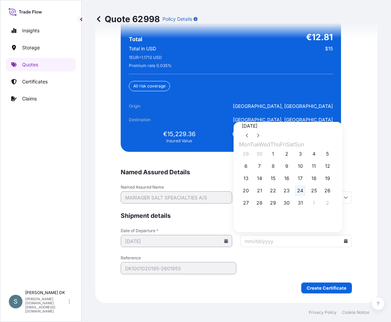
click at [306, 193] on button "24" at bounding box center [300, 190] width 11 height 11
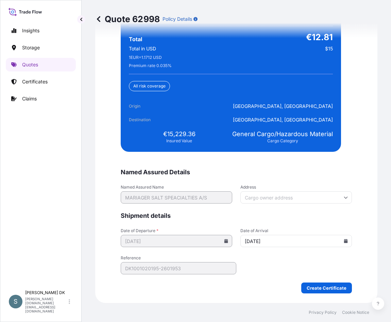
type input "10/24/2025"
click at [368, 137] on div "We just need a few more details before we issue the certificate Named Assured D…" at bounding box center [236, 121] width 282 height 363
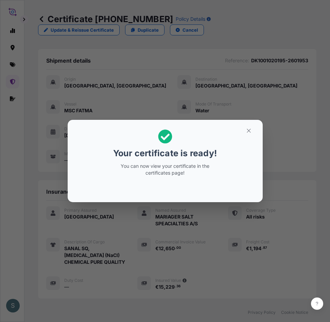
click at [205, 83] on div "Your certificate is ready! You can now view your certificate in the certificate…" at bounding box center [165, 161] width 330 height 322
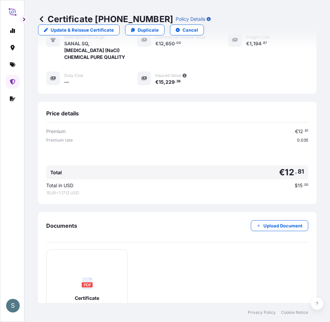
scroll to position [272, 0]
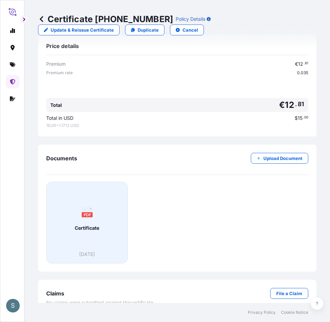
click at [80, 229] on div "PDF Certificate" at bounding box center [87, 218] width 70 height 63
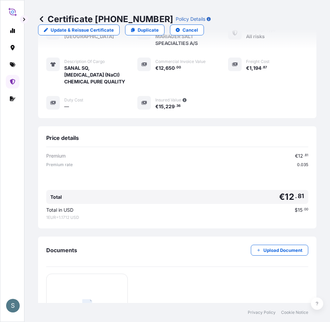
scroll to position [154, 0]
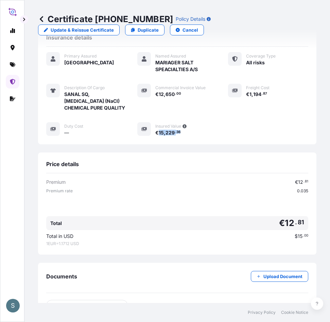
drag, startPoint x: 157, startPoint y: 138, endPoint x: 194, endPoint y: 143, distance: 36.8
click at [194, 143] on div "Insurance details Primary Assured Denmark Named Assured MARIAGER SALT SPEACIALT…" at bounding box center [177, 85] width 279 height 118
copy span "15 , 229 . 36"
click at [198, 111] on div "Commercial Invoice Value € 12 , 650 . 00" at bounding box center [177, 98] width 80 height 28
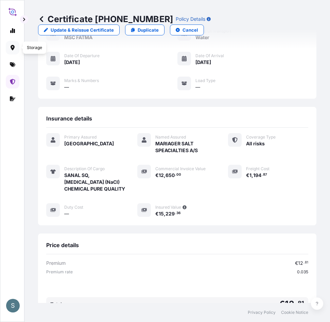
scroll to position [0, 0]
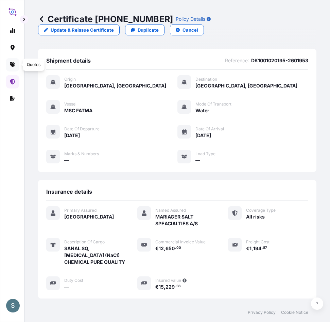
click at [13, 67] on icon at bounding box center [12, 64] width 5 height 5
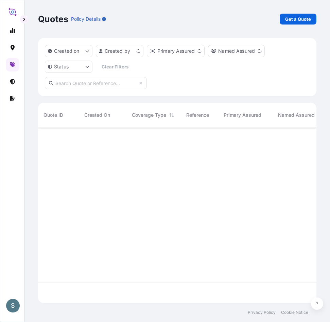
scroll to position [174, 273]
click at [305, 18] on p "Get a Quote" at bounding box center [298, 19] width 26 height 7
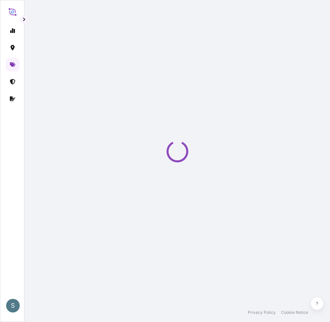
select select "Water"
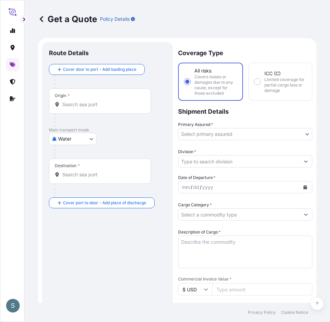
scroll to position [11, 0]
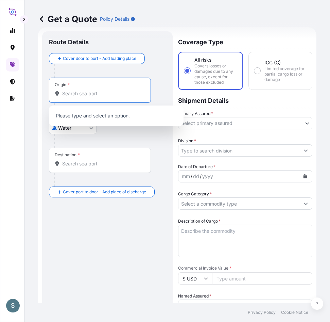
click at [95, 96] on input "Origin *" at bounding box center [102, 93] width 80 height 7
paste input "DKAAR"
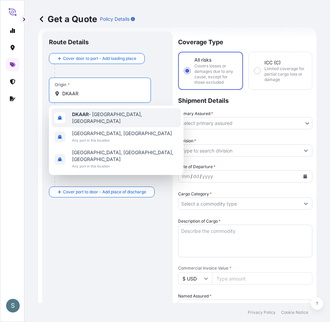
click at [103, 114] on span "DKAAR - Aarhus, Denmark" at bounding box center [125, 118] width 106 height 14
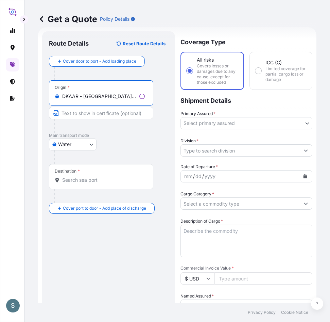
type input "DKAAR - Aarhus, Denmark"
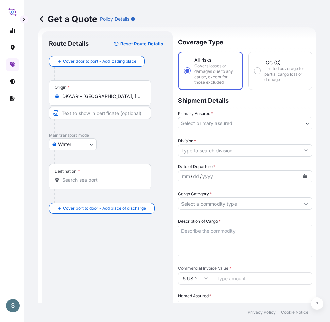
click at [84, 186] on div "Destination *" at bounding box center [100, 176] width 102 height 25
click at [84, 183] on input "Destination *" at bounding box center [102, 180] width 80 height 7
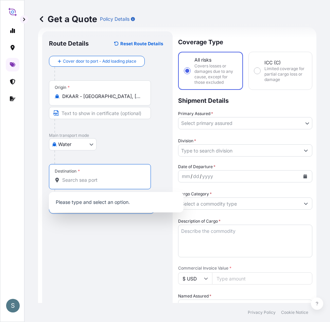
paste input "VNHPH"
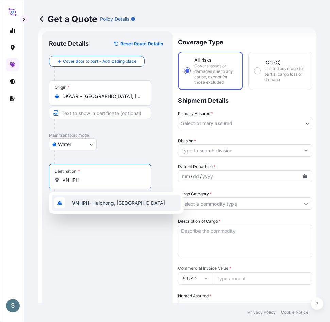
click at [104, 206] on div "VNHPH - Haiphong, Vietnam" at bounding box center [116, 203] width 129 height 16
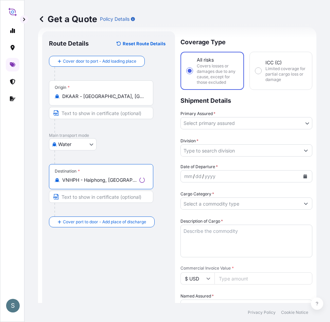
type input "VNHPH - Haiphong, Vietnam"
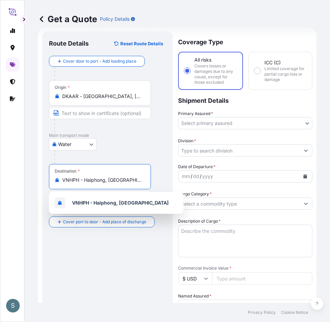
click at [141, 141] on div "Water Air Water Inland" at bounding box center [107, 144] width 117 height 12
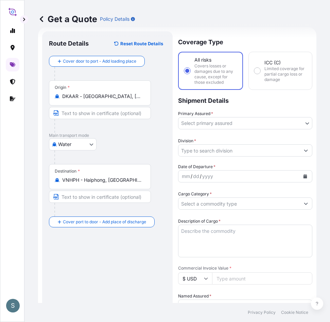
click at [263, 123] on body "1 option available. S Get a Quote Policy Details Route Details Reset Route Deta…" at bounding box center [165, 161] width 330 height 322
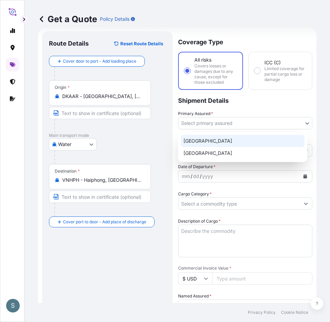
click at [228, 141] on div "Denmark" at bounding box center [243, 141] width 124 height 12
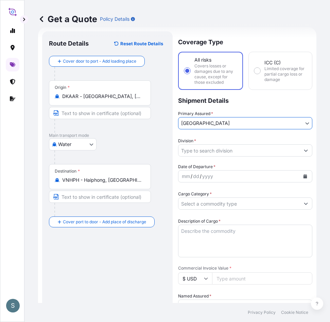
click at [223, 154] on input "Division *" at bounding box center [239, 150] width 121 height 12
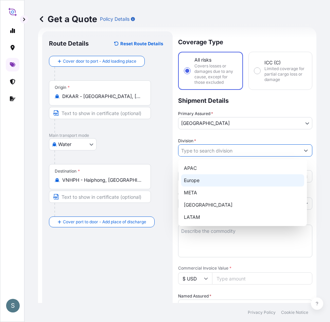
click at [202, 180] on div "Europe" at bounding box center [242, 180] width 123 height 12
type input "Europe"
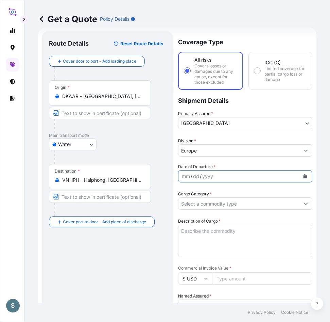
click at [303, 177] on icon "Calendar" at bounding box center [305, 176] width 4 height 4
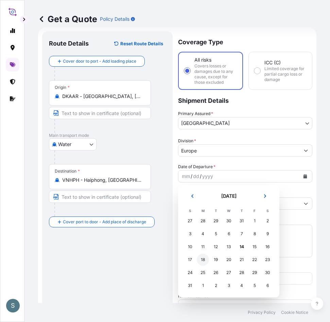
click at [202, 259] on div "18" at bounding box center [203, 259] width 12 height 12
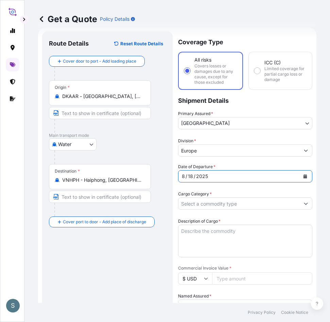
click at [248, 207] on input "Cargo Category *" at bounding box center [239, 203] width 121 height 12
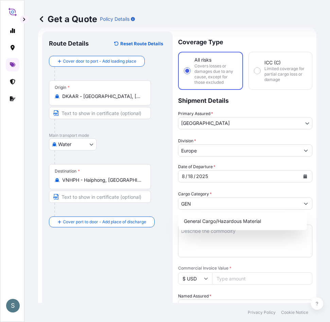
drag, startPoint x: 246, startPoint y: 214, endPoint x: 242, endPoint y: 217, distance: 5.1
click at [246, 215] on div "General Cargo/Hazardous Material" at bounding box center [243, 221] width 129 height 18
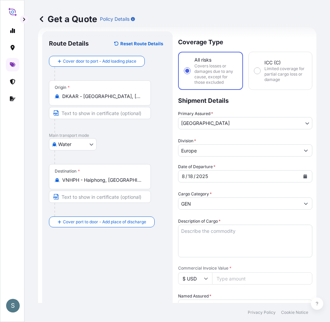
click at [236, 209] on input "GEN" at bounding box center [239, 203] width 121 height 12
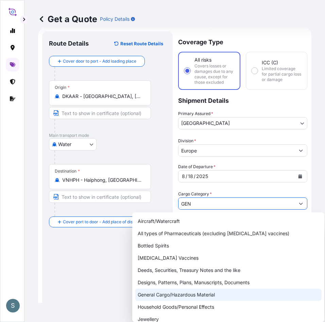
click at [235, 206] on input "GEN" at bounding box center [237, 203] width 116 height 12
click at [236, 206] on input "GEN" at bounding box center [237, 203] width 116 height 12
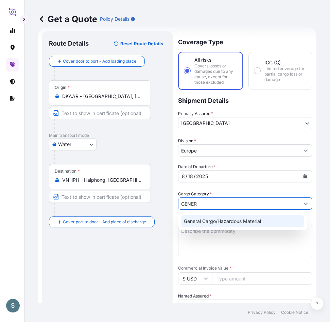
click at [235, 222] on div "General Cargo/Hazardous Material" at bounding box center [242, 221] width 123 height 12
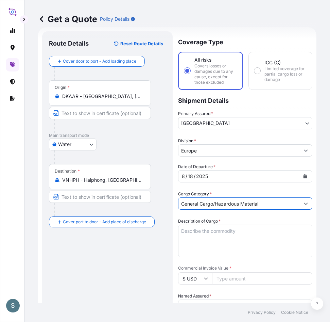
type input "General Cargo/Hazardous Material"
click at [232, 237] on textarea "Description of Cargo *" at bounding box center [245, 240] width 134 height 33
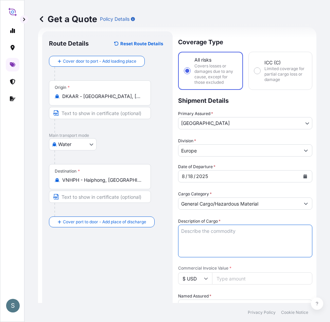
click at [185, 234] on textarea "Description of Cargo *" at bounding box center [245, 240] width 134 height 33
paste textarea "SANAL P®, SODIUM CHLORIDE, PHARMACEUTICAL QUALITY"
click at [182, 238] on textarea "SANAL P®, SODIUM CHLORIDE, PHARMACEUTICAL QUALITY" at bounding box center [245, 240] width 134 height 33
type textarea "SANAL P®, SODIUM CHLORIDE, PHARMACEUTICAL QUALITY"
click at [197, 275] on input "$ USD" at bounding box center [195, 278] width 34 height 12
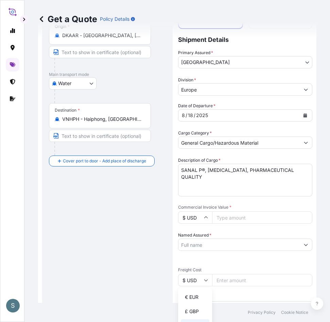
scroll to position [147, 0]
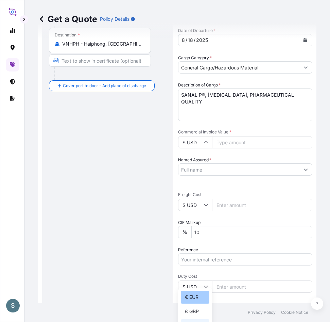
click at [193, 294] on div "€ EUR" at bounding box center [195, 296] width 29 height 13
type input "€ EUR"
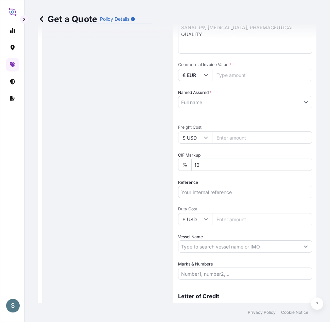
scroll to position [215, 0]
click at [200, 137] on input "$ USD" at bounding box center [195, 137] width 34 height 12
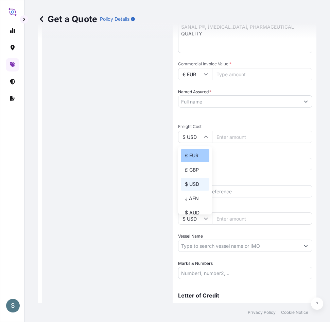
click at [192, 157] on div "€ EUR" at bounding box center [195, 155] width 29 height 13
type input "€ EUR"
click at [218, 77] on input "Commercial Invoice Value *" at bounding box center [262, 74] width 100 height 12
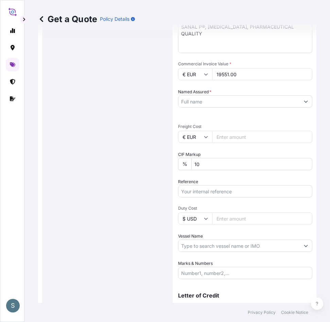
type input "19551.00"
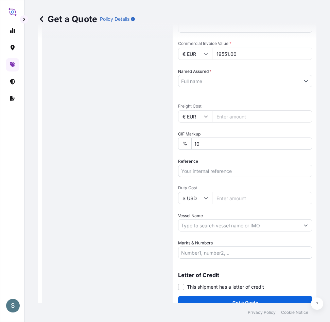
scroll to position [246, 0]
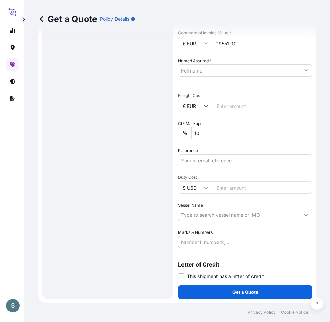
click at [142, 147] on div "Route Details Reset Route Details Cover door to port - Add loading place Place …" at bounding box center [107, 47] width 117 height 489
click at [225, 106] on input "Freight Cost" at bounding box center [262, 106] width 100 height 12
paste input "3869.17"
type input "3869.17"
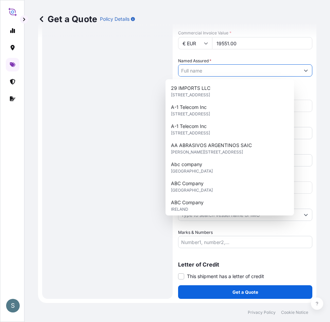
click at [205, 73] on input "Named Assured *" at bounding box center [239, 70] width 121 height 12
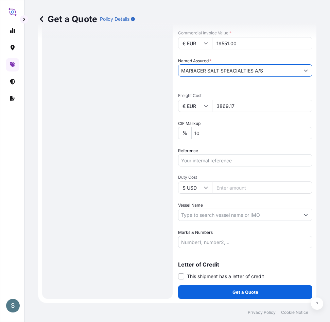
type input "MARIAGER SALT SPEACIALTIES A/S"
click at [226, 158] on input "Reference" at bounding box center [245, 160] width 134 height 12
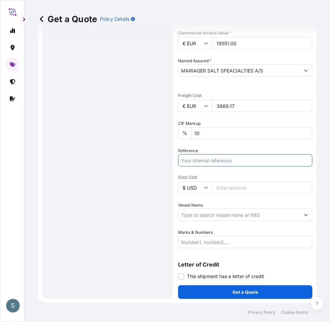
click at [201, 157] on input "Reference" at bounding box center [245, 160] width 134 height 12
paste input "DK1001019909 2597594"
click at [219, 162] on input "DK1001019909 2597594" at bounding box center [245, 160] width 134 height 12
type input "DK1001019909-2597594"
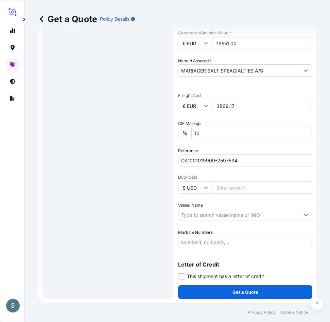
drag, startPoint x: 128, startPoint y: 216, endPoint x: 130, endPoint y: 213, distance: 4.0
click at [128, 216] on div "Route Details Reset Route Details Cover door to port - Add loading place Place …" at bounding box center [107, 47] width 117 height 489
click at [196, 217] on input "Vessel Name" at bounding box center [239, 215] width 121 height 12
paste input "MARIBO MAERSK"
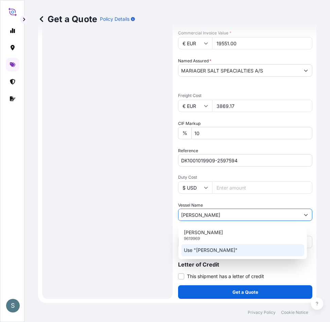
click at [229, 248] on p "Use "MARIBO MAERSK"" at bounding box center [211, 250] width 54 height 7
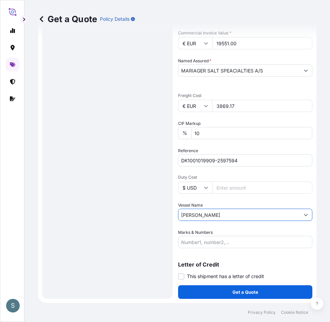
type input "MARIBO MAERSK"
click at [148, 233] on div "Route Details Reset Route Details Cover door to port - Add loading place Place …" at bounding box center [107, 47] width 117 height 489
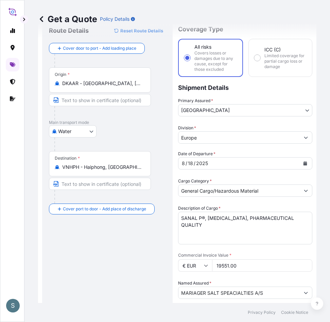
scroll to position [8, 0]
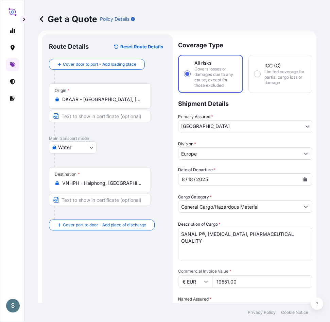
click at [114, 259] on div "Route Details Reset Route Details Cover door to port - Add loading place Place …" at bounding box center [107, 285] width 117 height 489
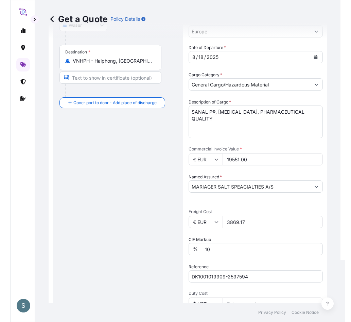
scroll to position [144, 0]
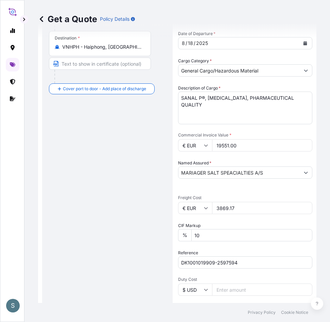
click at [180, 97] on textarea "SANAL P®, SODIUM CHLORIDE, PHARMACEUTICAL QUALITY" at bounding box center [245, 107] width 134 height 33
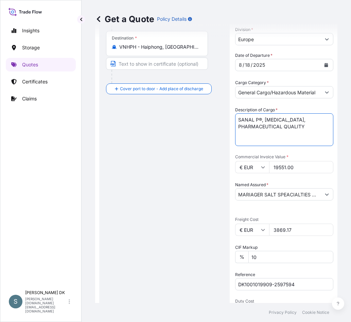
click at [167, 153] on div "Route Details Reset Route Details Cover door to port - Add loading place Place …" at bounding box center [164, 160] width 117 height 511
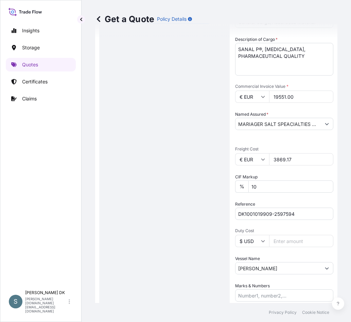
scroll to position [268, 0]
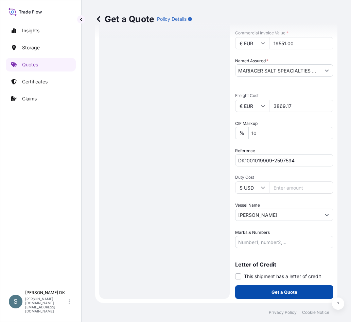
click at [288, 291] on p "Get a Quote" at bounding box center [285, 291] width 26 height 7
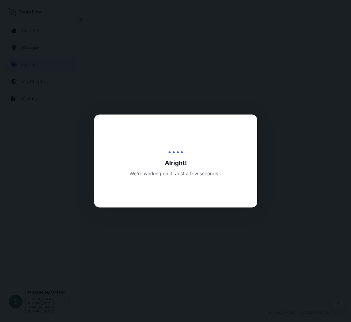
select select "Water"
select select "31589"
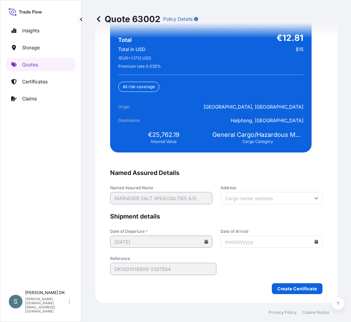
scroll to position [1750, 0]
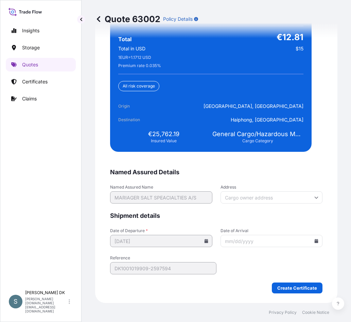
click at [314, 243] on input "Date of Arrival" at bounding box center [272, 241] width 102 height 12
click at [315, 242] on icon at bounding box center [317, 241] width 4 height 4
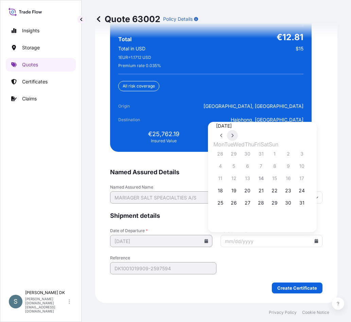
click at [234, 134] on icon at bounding box center [233, 136] width 2 height 4
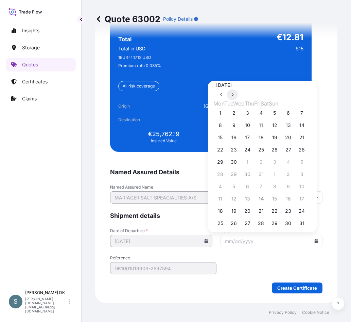
click at [234, 97] on icon at bounding box center [233, 95] width 2 height 4
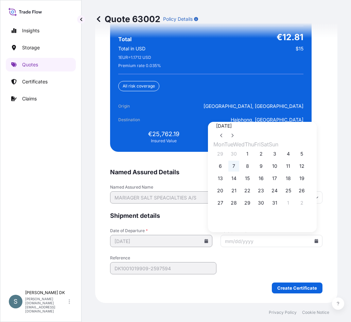
click at [235, 167] on button "7" at bounding box center [234, 166] width 11 height 11
type input "10/07/2025"
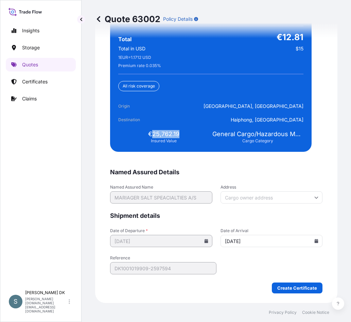
drag, startPoint x: 152, startPoint y: 132, endPoint x: 186, endPoint y: 136, distance: 34.6
click at [186, 136] on div "€25,762.19 Insured Value" at bounding box center [163, 137] width 91 height 14
copy span "25,762.19"
click at [323, 169] on div "We just need a few more details before we issue the certificate Named Assured D…" at bounding box center [216, 121] width 243 height 363
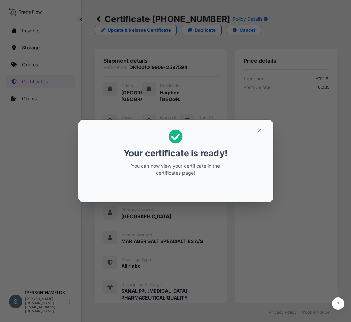
click at [46, 148] on div "Your certificate is ready! You can now view your certificate in the certificate…" at bounding box center [175, 161] width 351 height 322
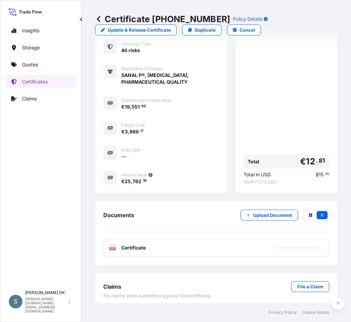
scroll to position [221, 0]
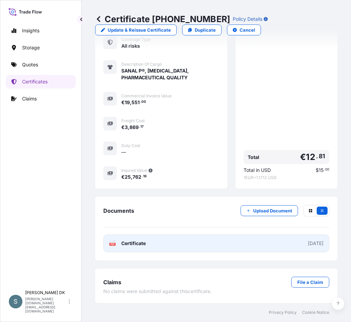
click at [138, 240] on span "Certificate" at bounding box center [133, 243] width 24 height 7
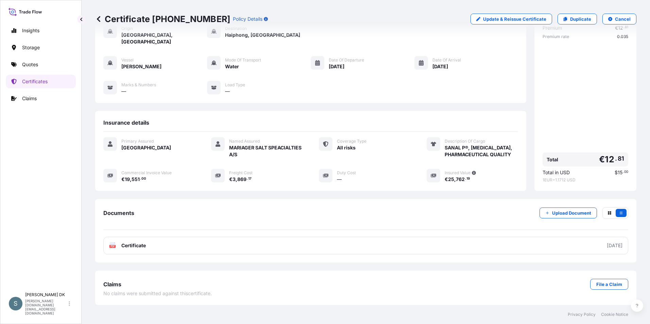
scroll to position [40, 0]
